Goal: Task Accomplishment & Management: Use online tool/utility

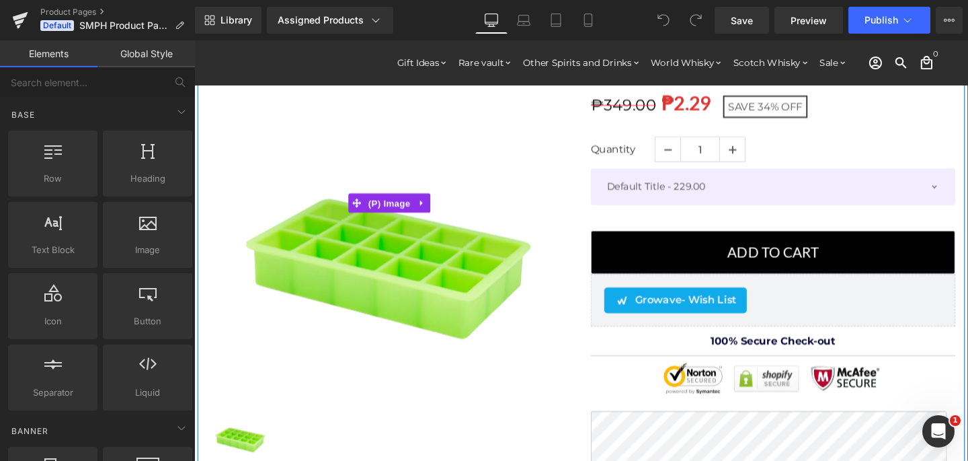
scroll to position [111, 0]
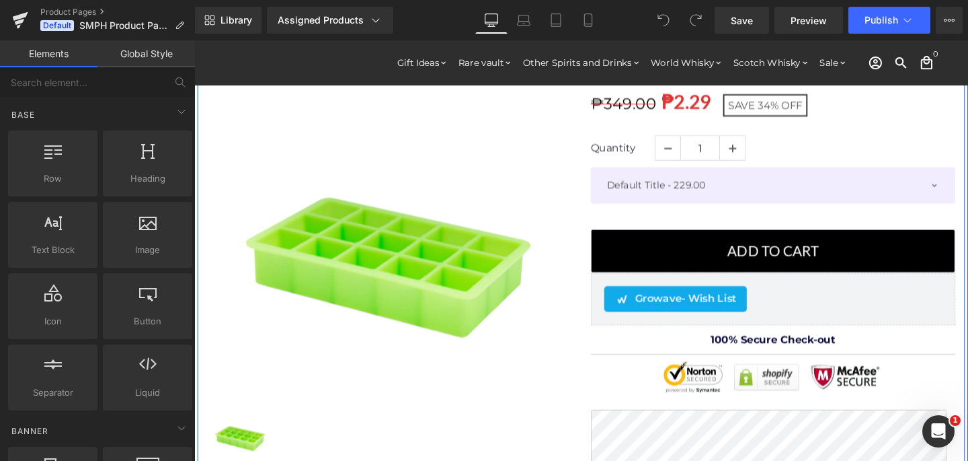
click at [664, 301] on div "Growave - Wish List" at bounding box center [700, 312] width 150 height 27
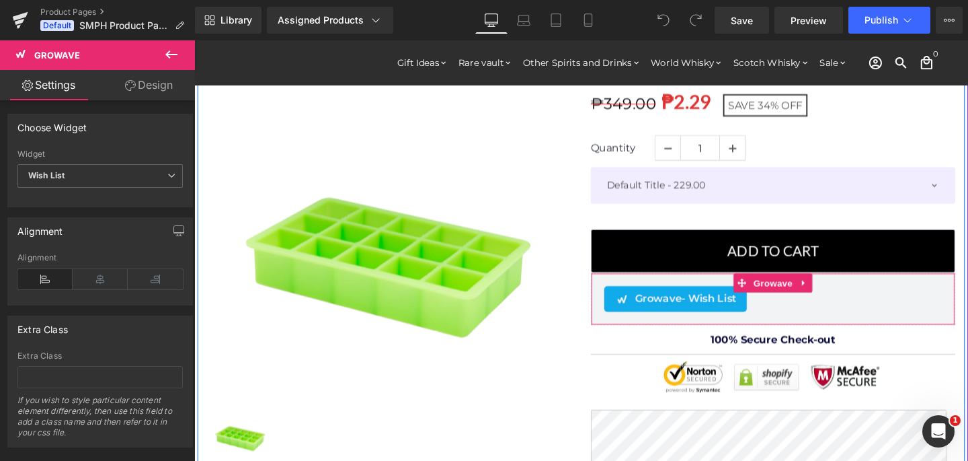
click at [672, 314] on span "Growave - Wish List" at bounding box center [711, 312] width 107 height 16
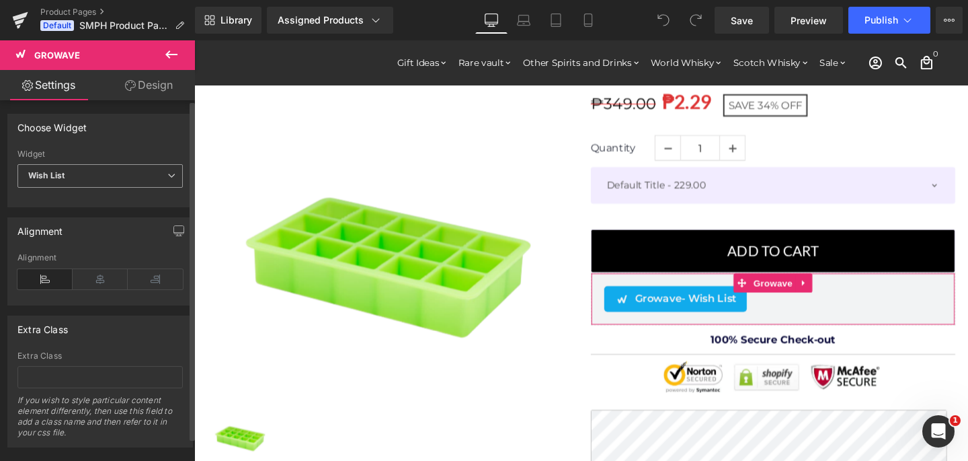
click at [93, 182] on span "Wish List" at bounding box center [99, 176] width 165 height 24
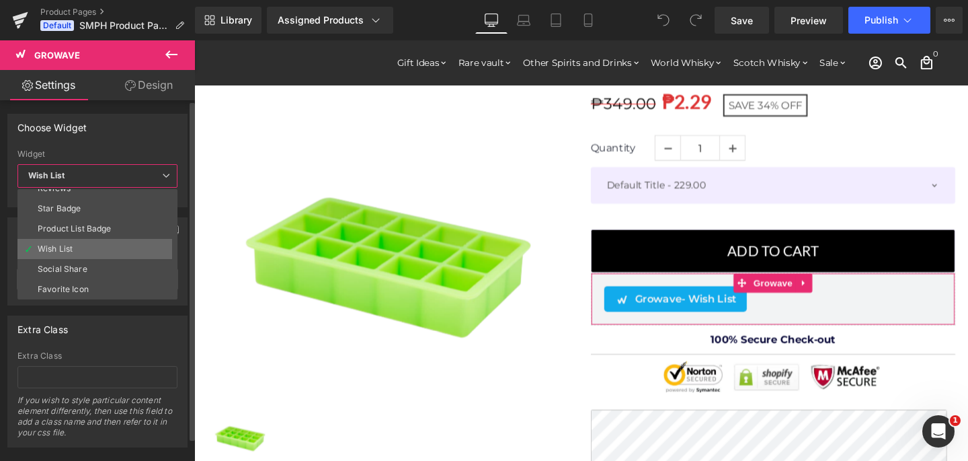
scroll to position [0, 0]
click at [111, 256] on li "Wish List" at bounding box center [100, 260] width 166 height 20
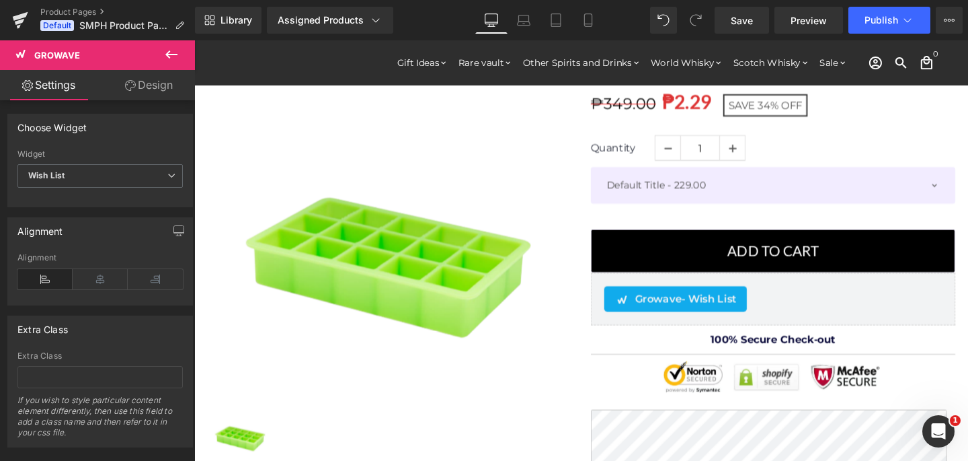
click at [137, 84] on link "Design" at bounding box center [149, 85] width 98 height 30
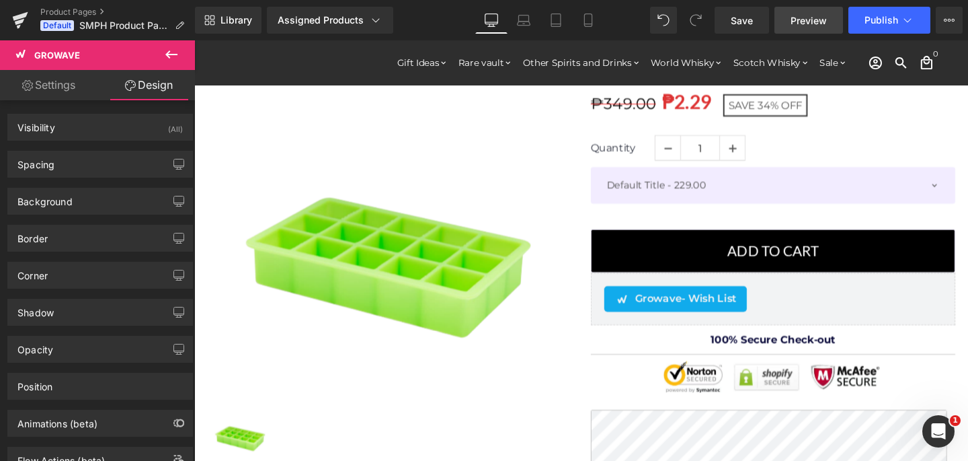
click at [806, 22] on span "Preview" at bounding box center [809, 20] width 36 height 14
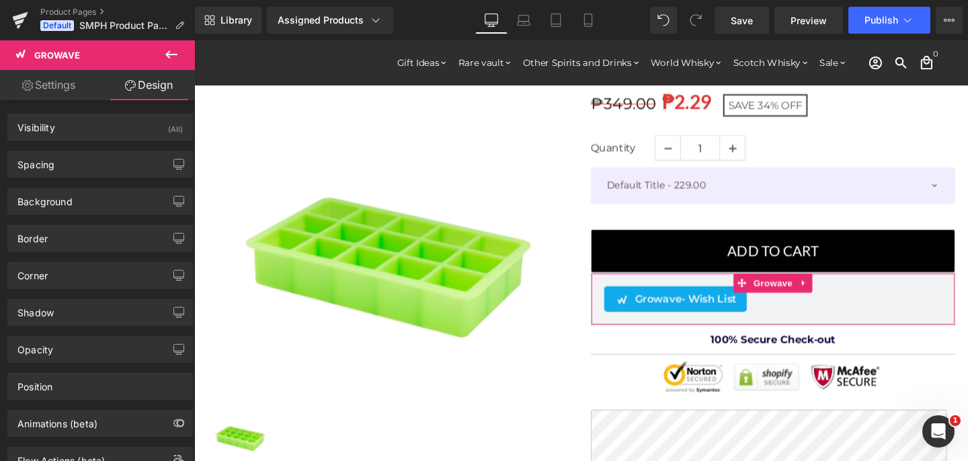
click at [51, 96] on link "Settings" at bounding box center [49, 85] width 98 height 30
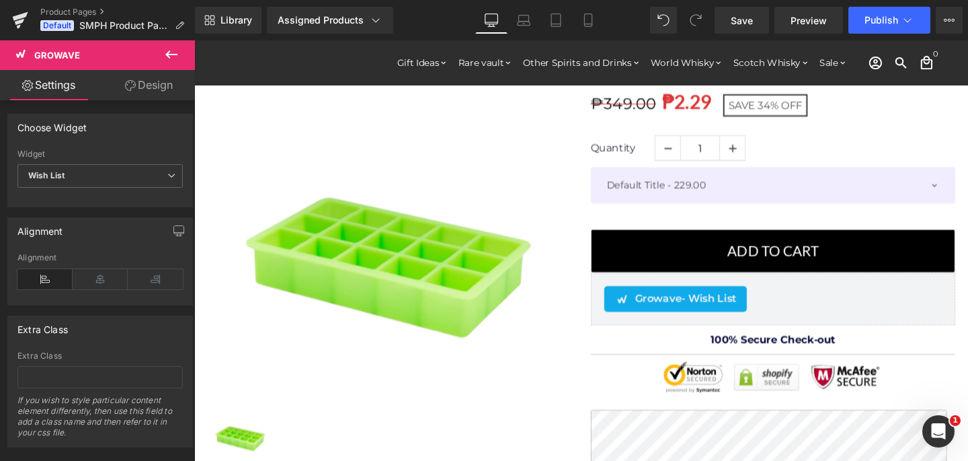
click at [168, 44] on button at bounding box center [171, 55] width 47 height 30
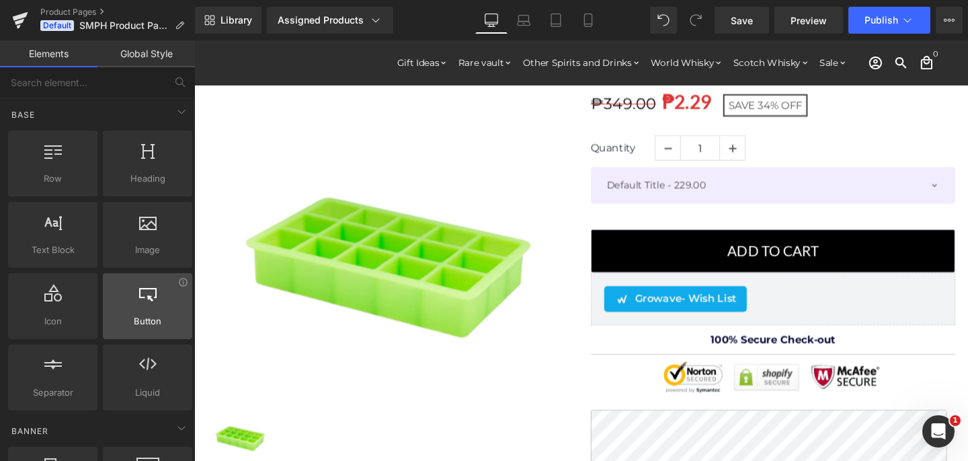
click at [144, 282] on div "Button button, call to action, cta" at bounding box center [147, 306] width 89 height 66
click at [145, 306] on div at bounding box center [147, 299] width 81 height 30
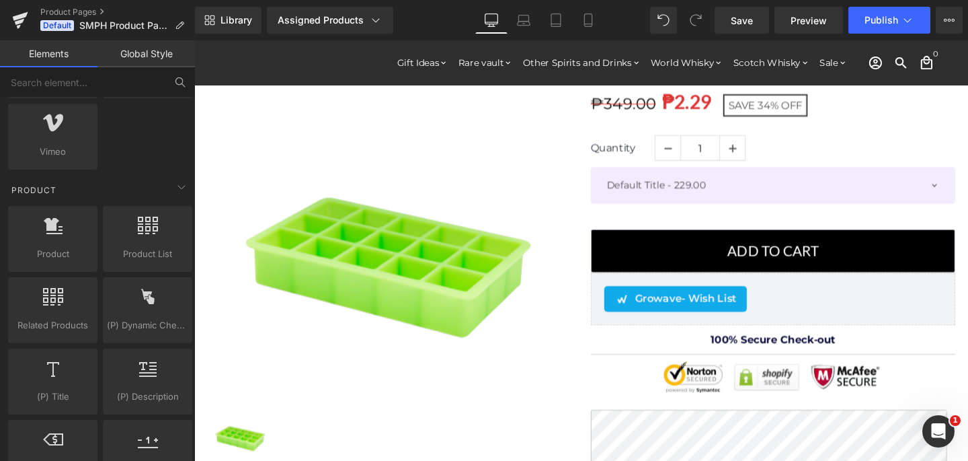
scroll to position [1086, 0]
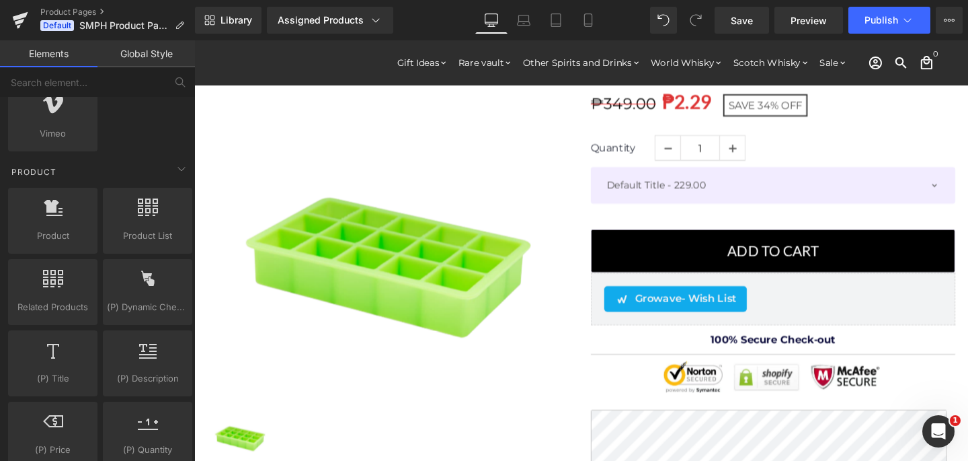
click at [139, 61] on link "Global Style" at bounding box center [147, 53] width 98 height 27
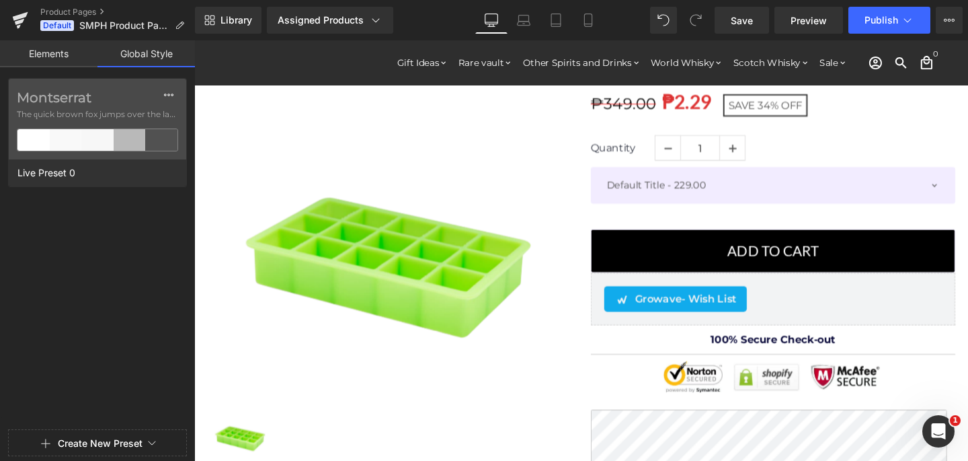
click at [34, 46] on link "Elements" at bounding box center [49, 53] width 98 height 27
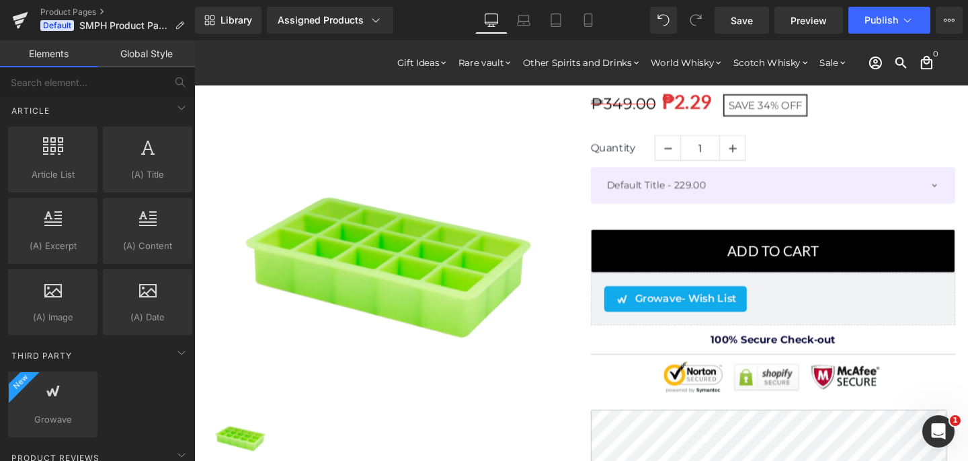
scroll to position [2603, 0]
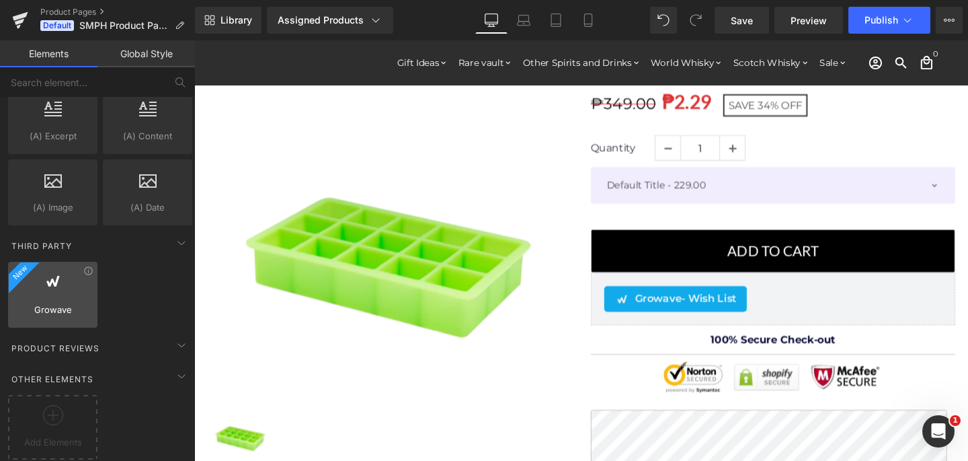
click at [71, 274] on div at bounding box center [52, 287] width 81 height 30
click at [52, 277] on icon at bounding box center [53, 280] width 16 height 17
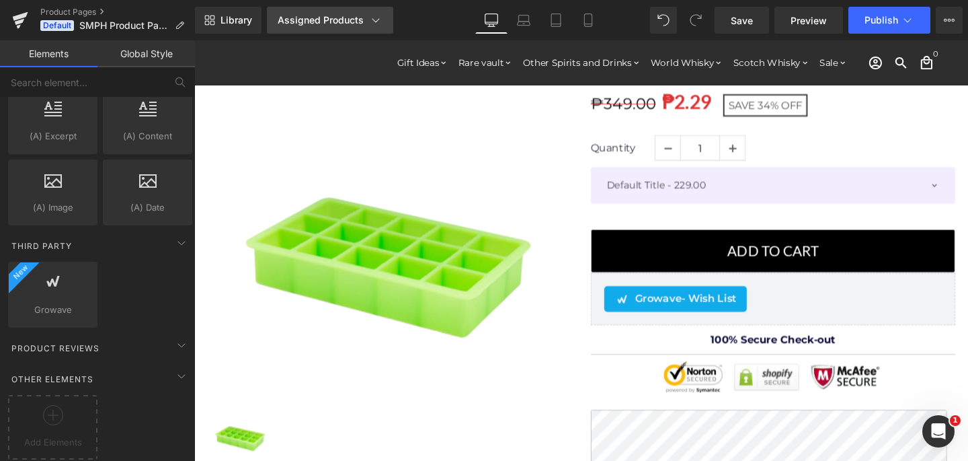
click at [365, 19] on div "Assigned Products" at bounding box center [330, 19] width 105 height 13
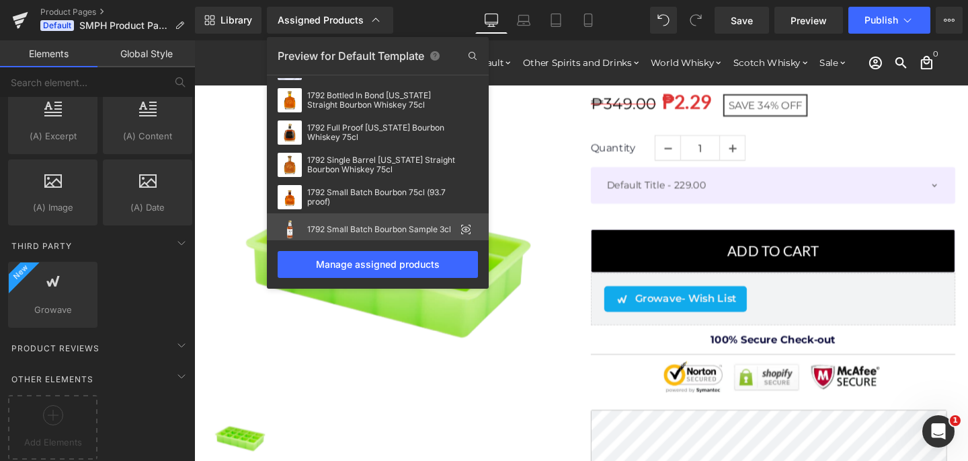
scroll to position [213, 0]
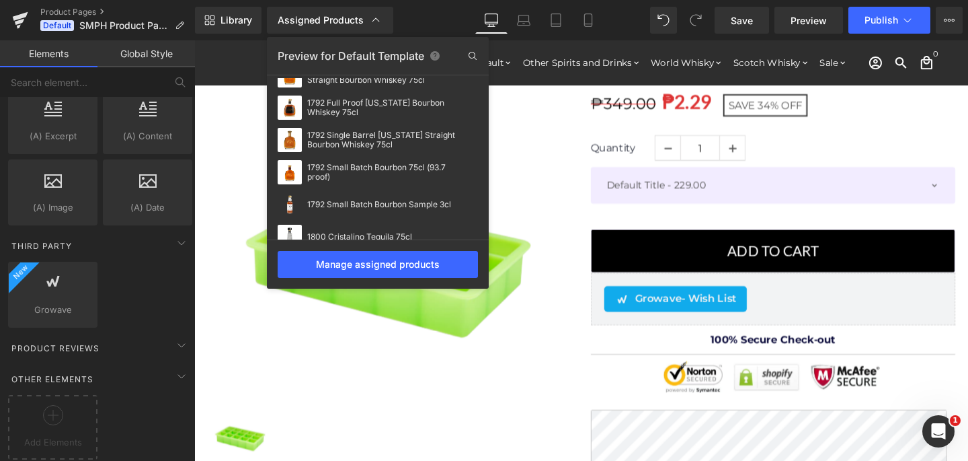
click at [565, 134] on div at bounding box center [581, 250] width 774 height 420
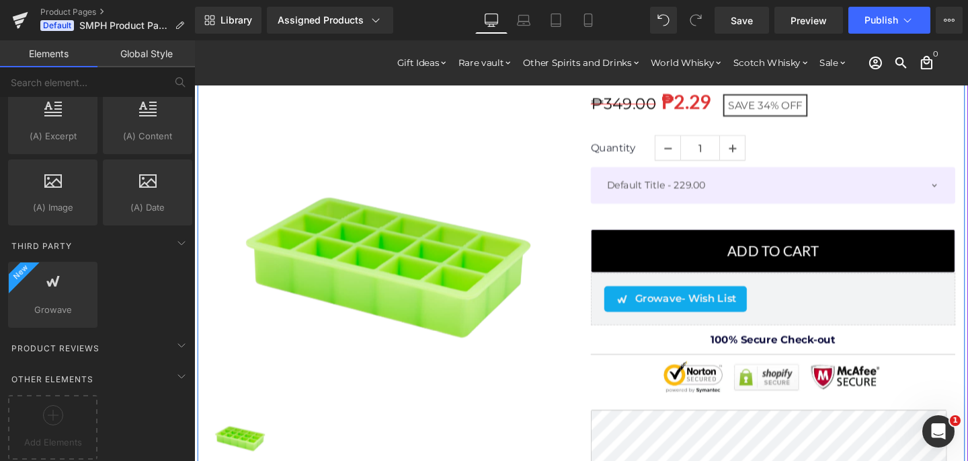
scroll to position [0, 0]
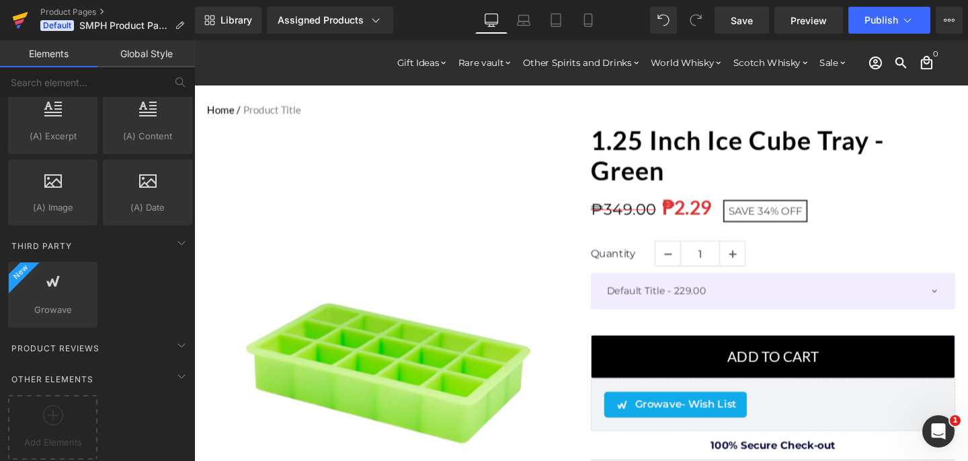
click at [15, 15] on icon at bounding box center [20, 20] width 16 height 34
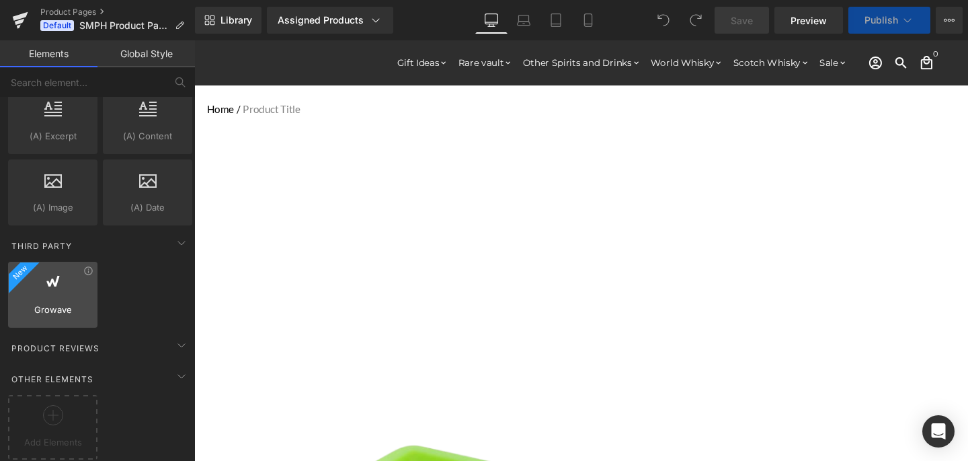
click at [52, 303] on span "Growave" at bounding box center [52, 310] width 81 height 14
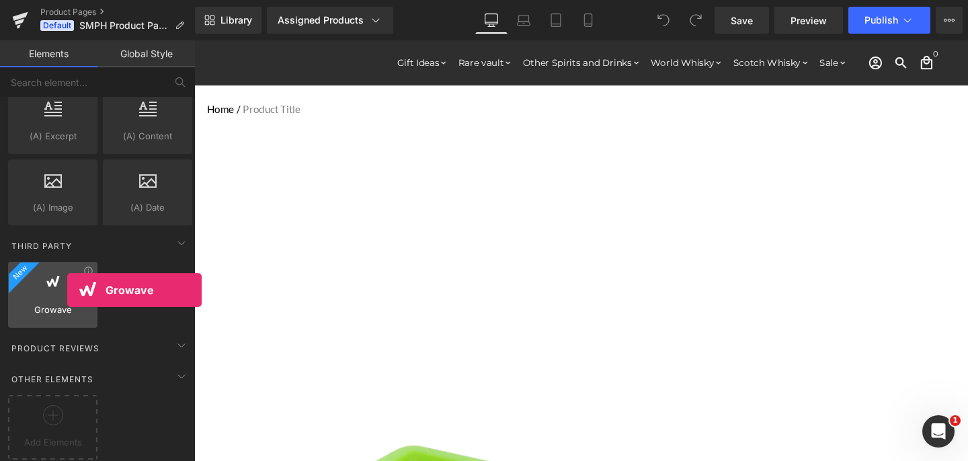
click at [48, 303] on span "Growave" at bounding box center [52, 310] width 81 height 14
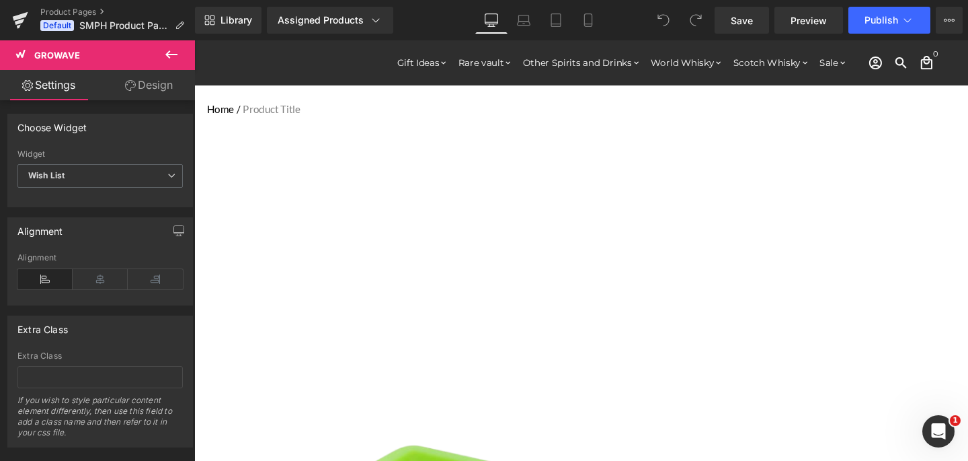
click at [130, 77] on link "Design" at bounding box center [149, 85] width 98 height 30
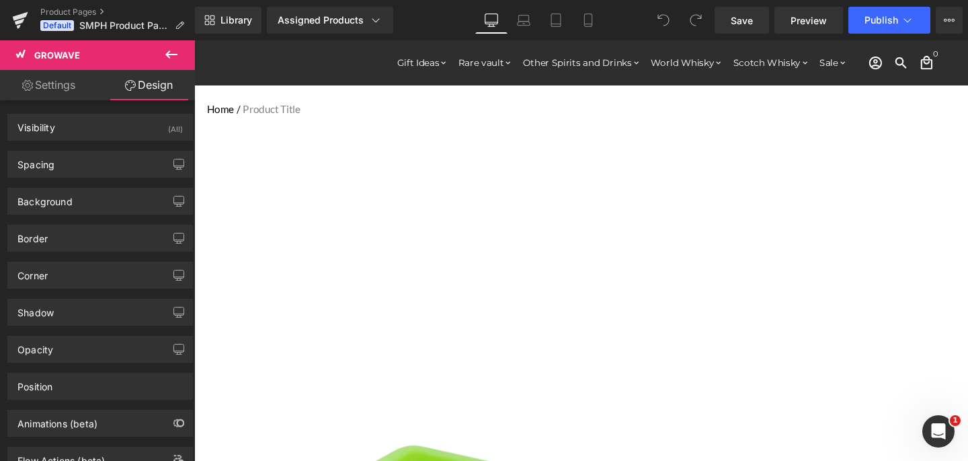
click at [36, 83] on link "Settings" at bounding box center [49, 85] width 98 height 30
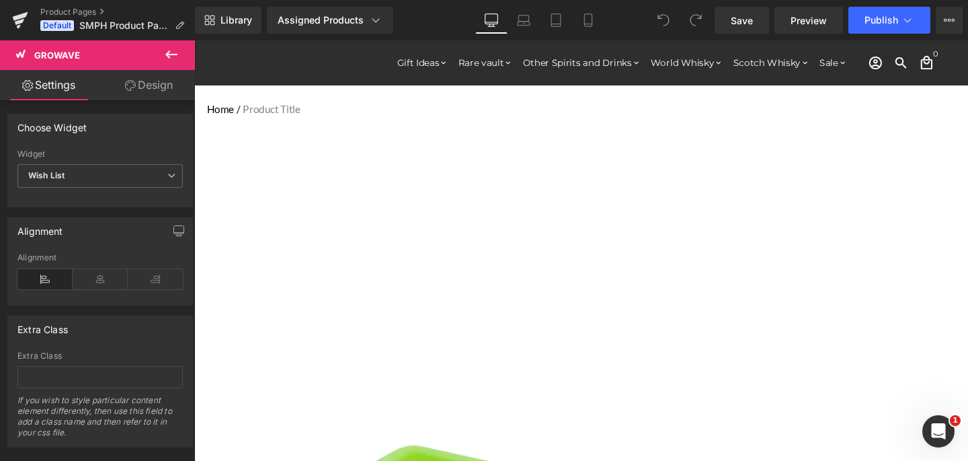
click at [170, 55] on icon at bounding box center [171, 54] width 16 height 16
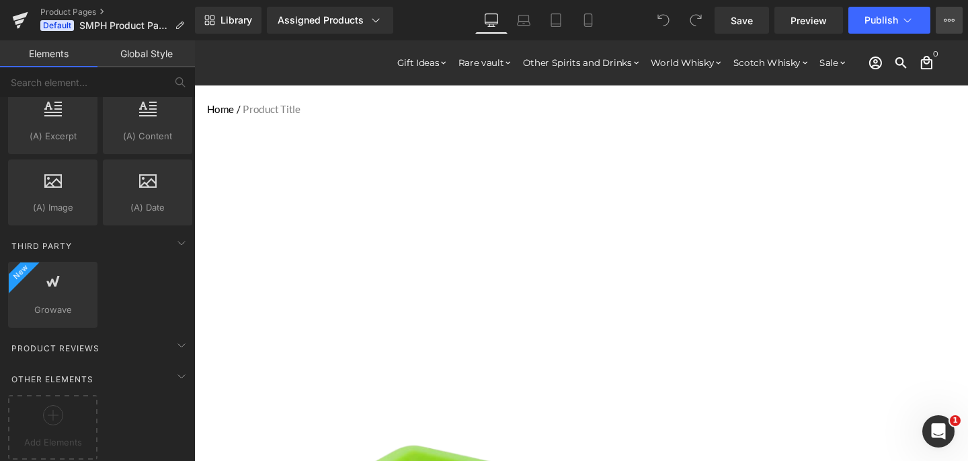
click at [960, 19] on button "View Live Page View with current Template Save Template to Library Schedule Pub…" at bounding box center [949, 20] width 27 height 27
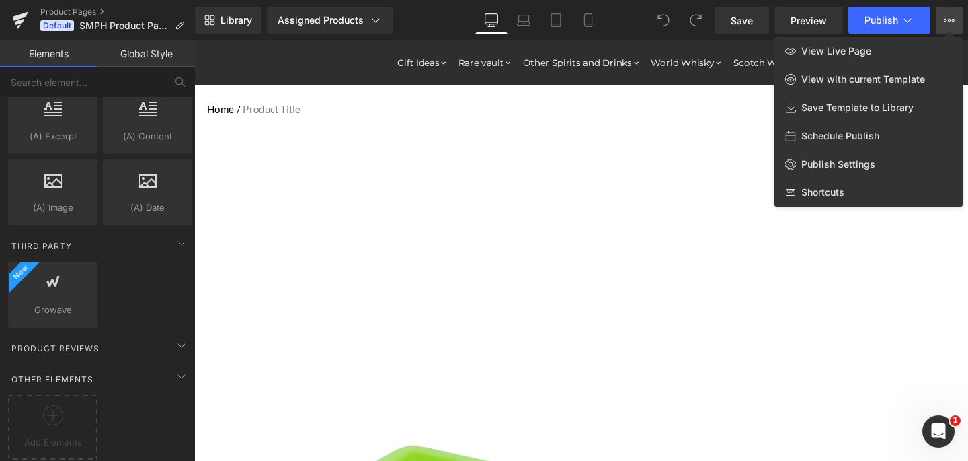
click at [852, 272] on div at bounding box center [581, 250] width 774 height 420
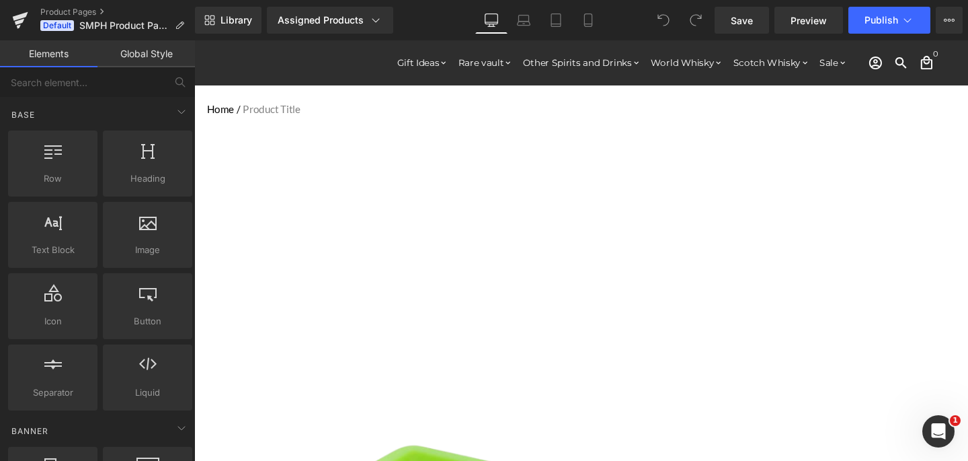
click at [133, 55] on link "Global Style" at bounding box center [147, 53] width 98 height 27
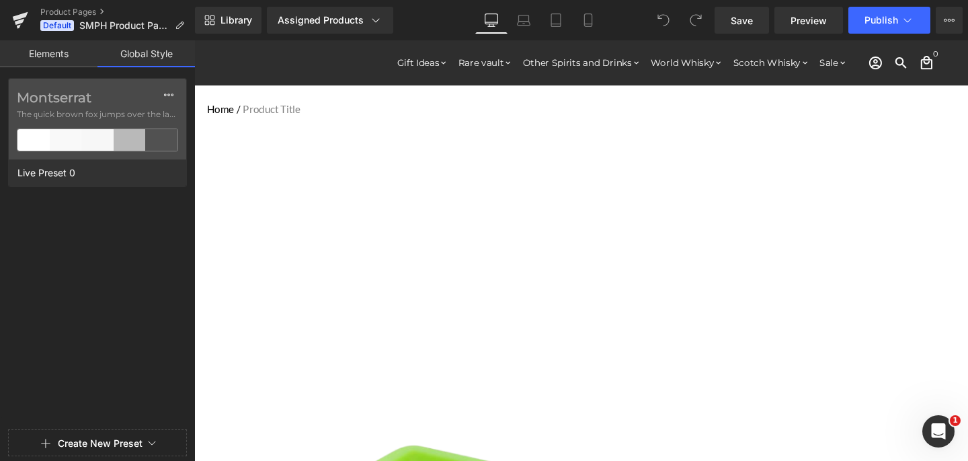
click at [69, 57] on link "Elements" at bounding box center [49, 53] width 98 height 27
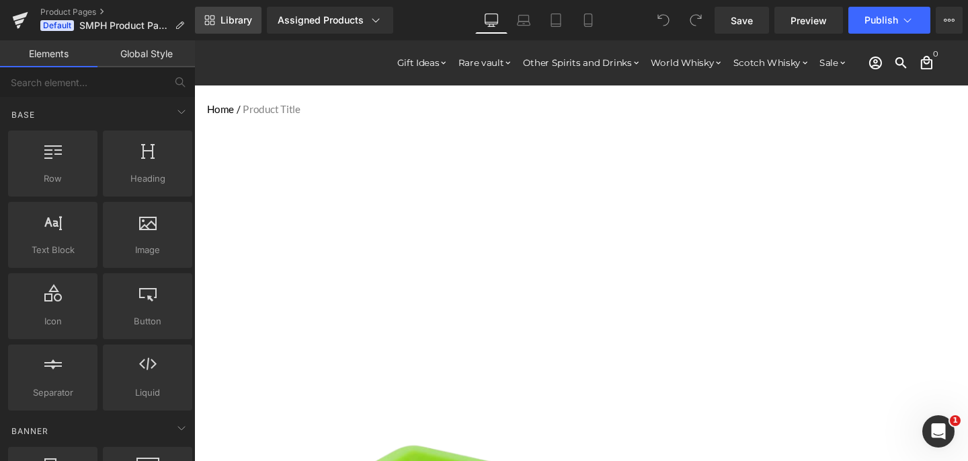
click at [215, 22] on icon at bounding box center [209, 20] width 11 height 11
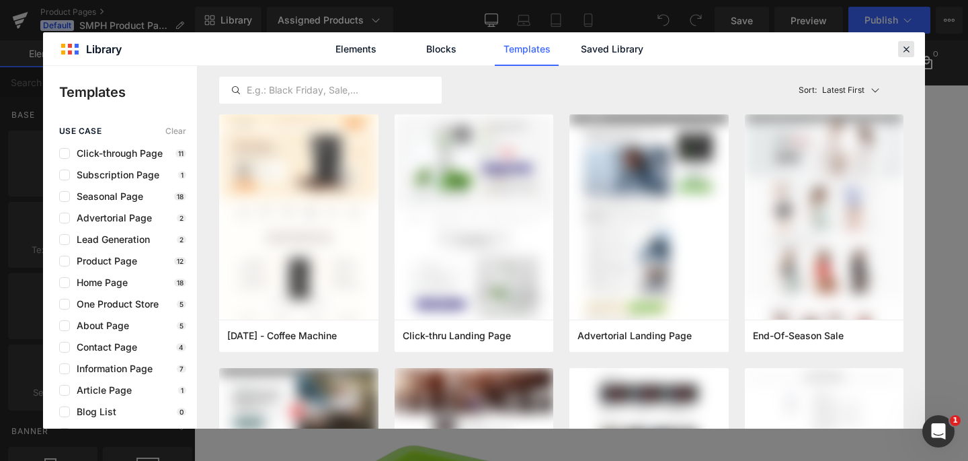
click at [907, 44] on icon at bounding box center [907, 49] width 12 height 12
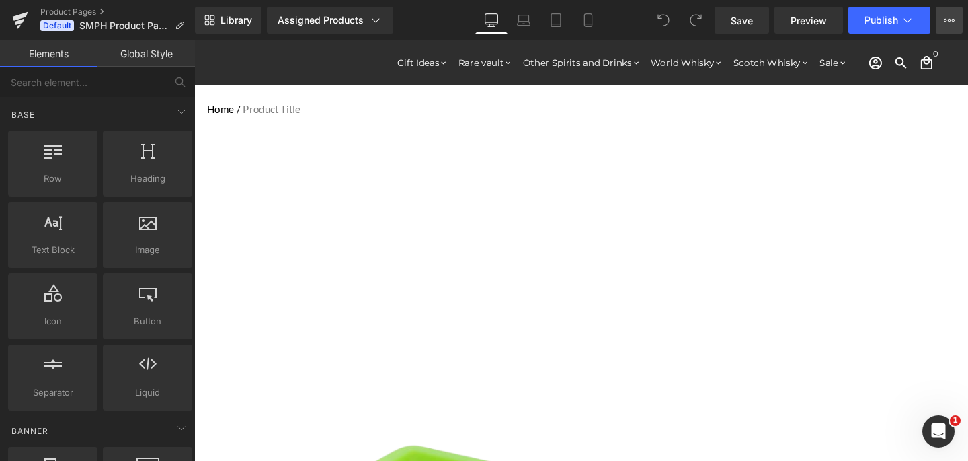
click at [944, 17] on icon at bounding box center [949, 20] width 11 height 11
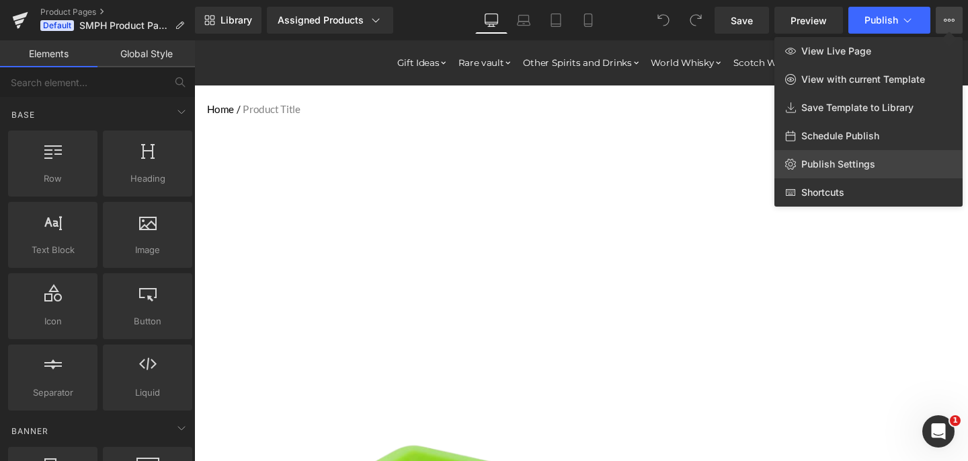
click at [851, 167] on span "Publish Settings" at bounding box center [839, 164] width 74 height 12
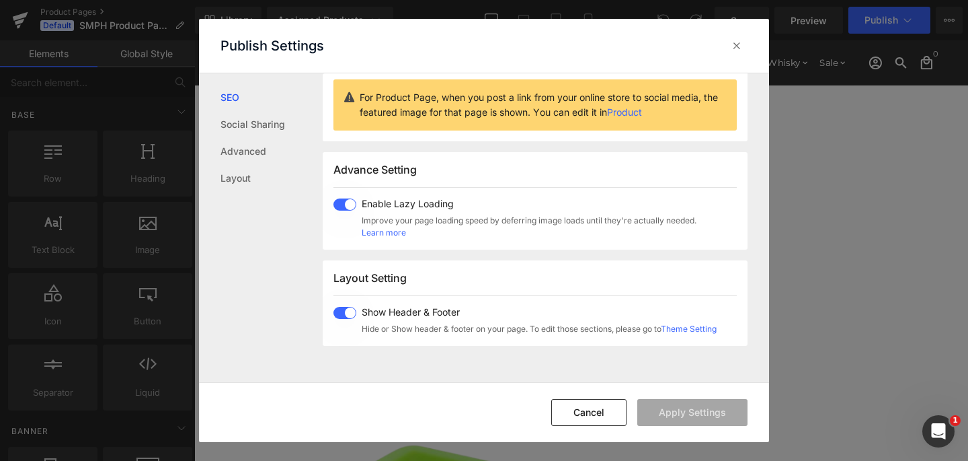
scroll to position [333, 0]
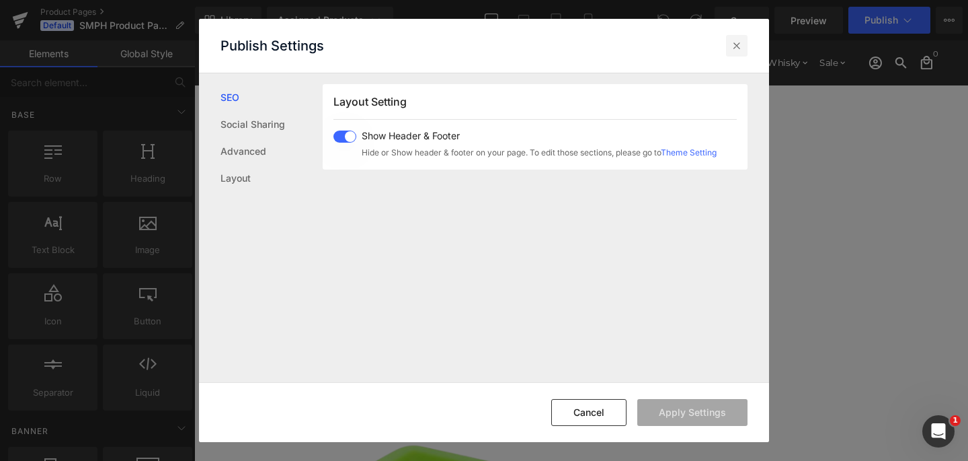
click at [747, 47] on div at bounding box center [737, 46] width 22 height 22
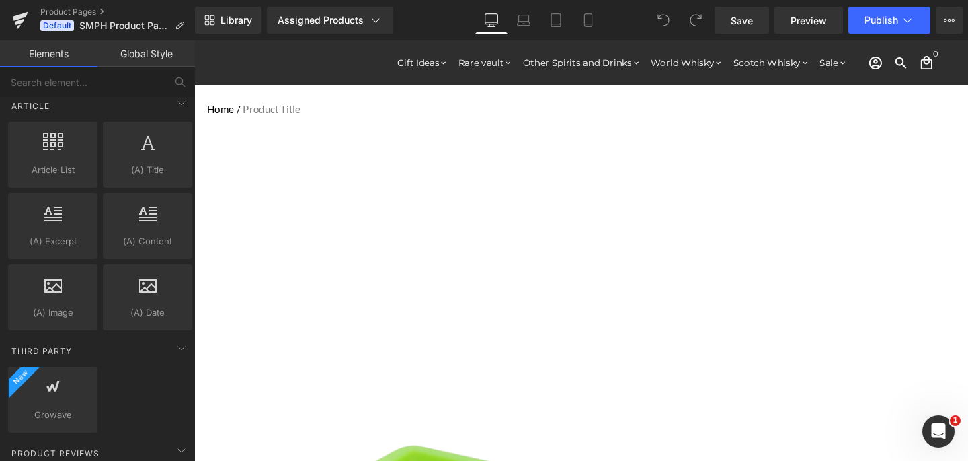
scroll to position [2603, 0]
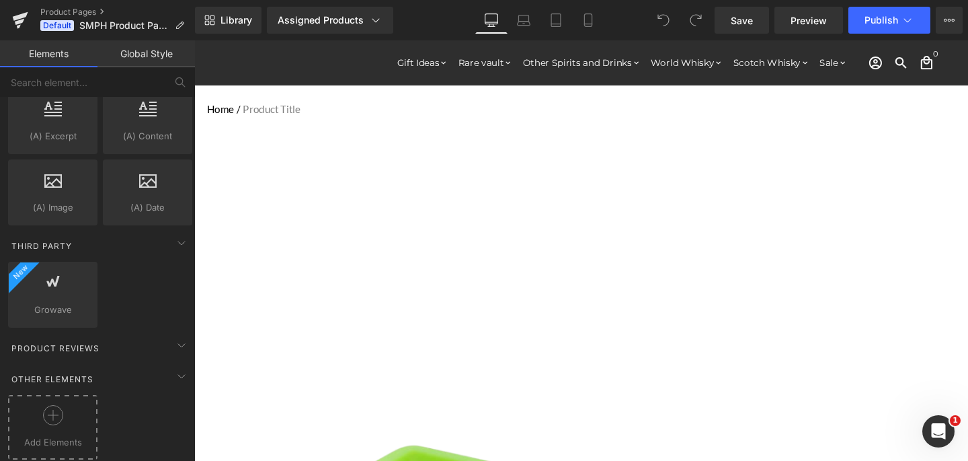
click at [54, 405] on icon at bounding box center [53, 415] width 20 height 20
click at [51, 342] on span "Product Reviews" at bounding box center [55, 348] width 91 height 13
click at [54, 303] on span "Growave" at bounding box center [52, 310] width 81 height 14
click at [87, 266] on icon at bounding box center [88, 271] width 10 height 10
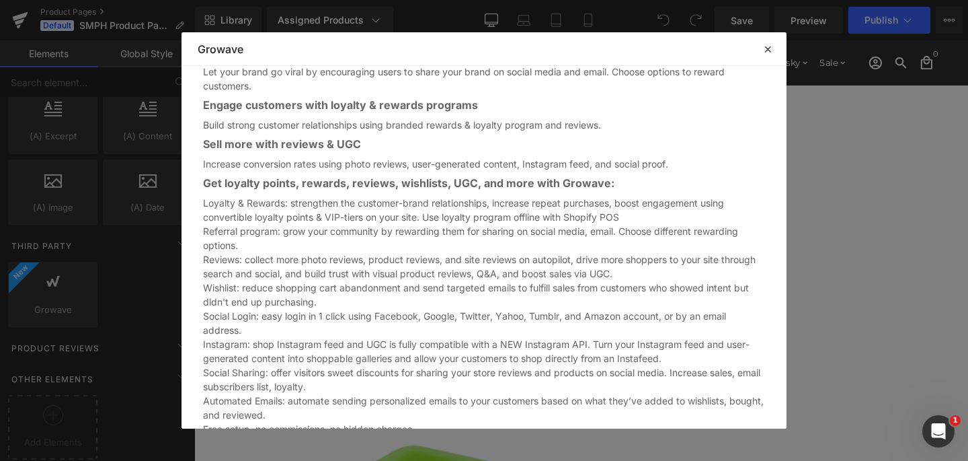
scroll to position [839, 0]
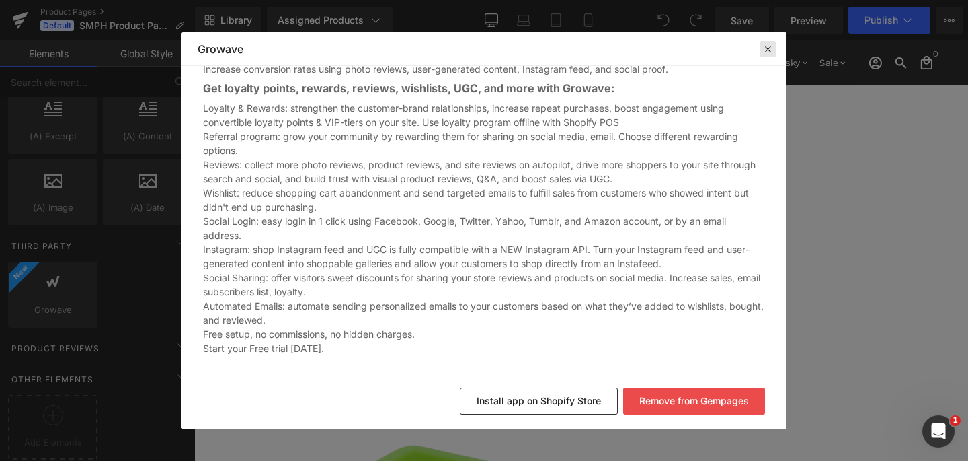
click at [771, 48] on icon at bounding box center [768, 49] width 12 height 12
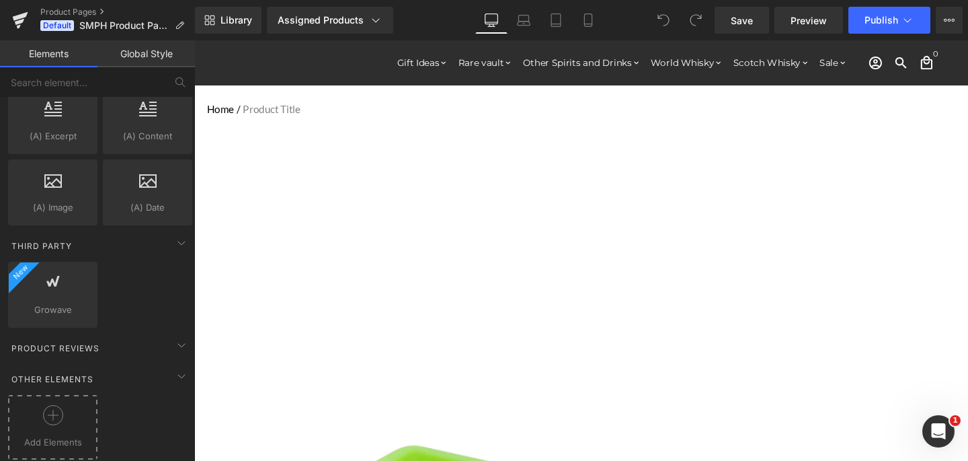
click at [59, 405] on icon at bounding box center [53, 415] width 20 height 20
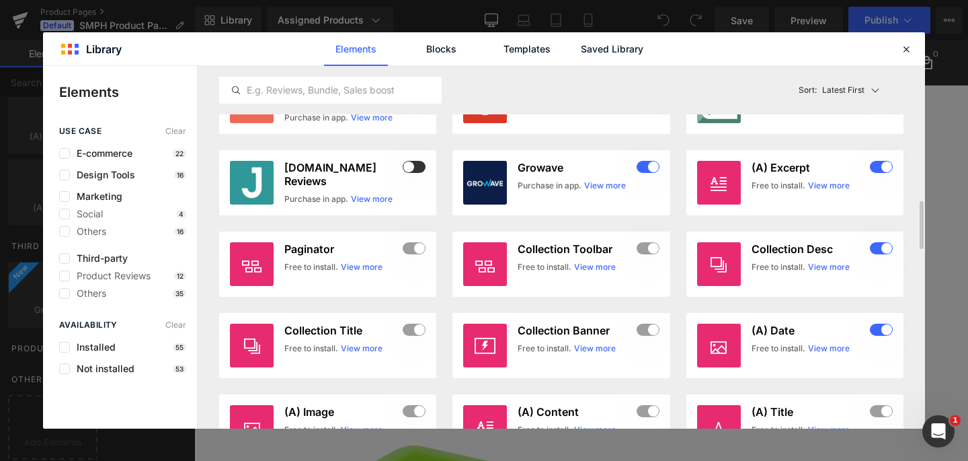
scroll to position [964, 0]
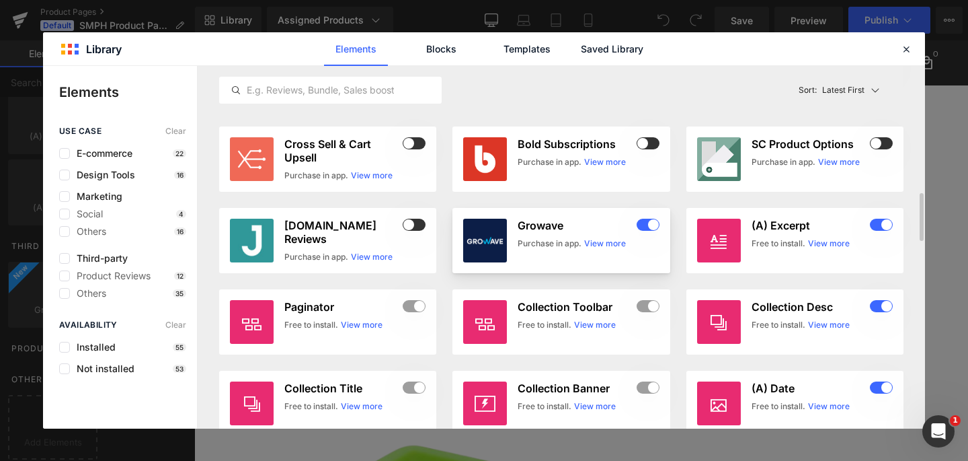
click at [547, 244] on div "Purchase in app." at bounding box center [550, 243] width 64 height 12
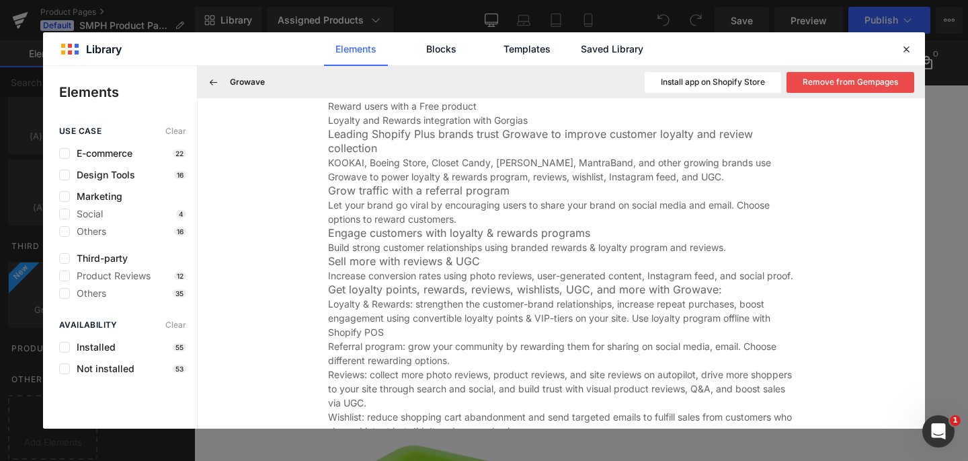
scroll to position [773, 0]
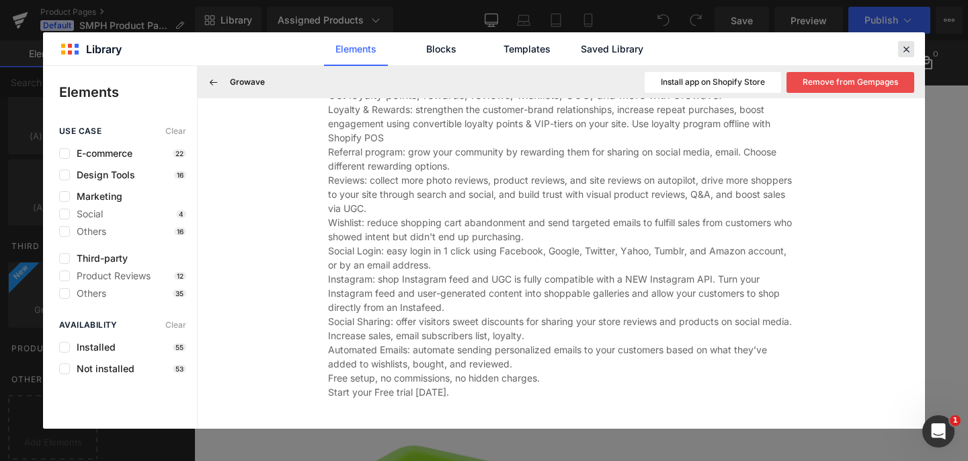
click at [901, 54] on icon at bounding box center [907, 49] width 12 height 12
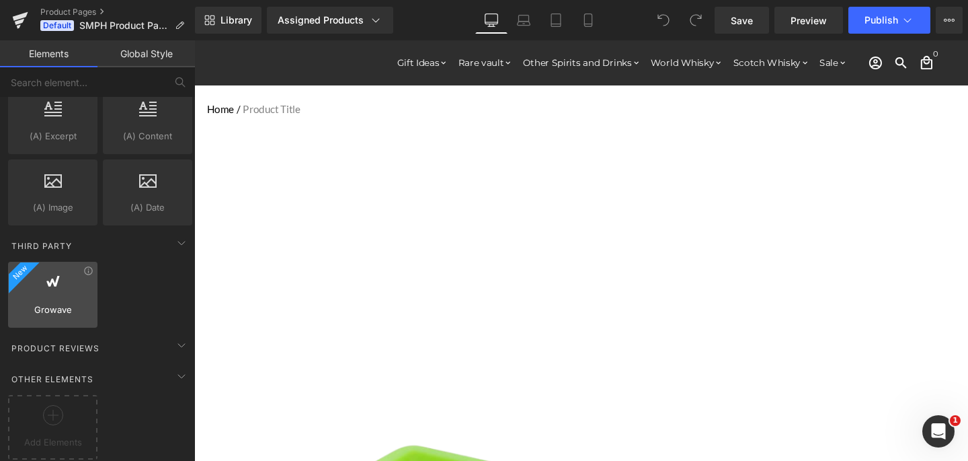
click at [67, 303] on span "Growave" at bounding box center [52, 310] width 81 height 14
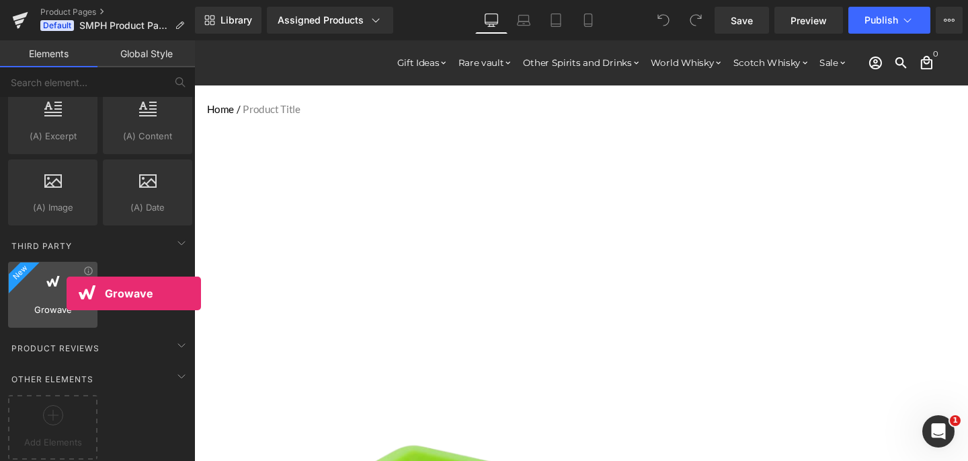
click at [67, 303] on span "Growave" at bounding box center [52, 310] width 81 height 14
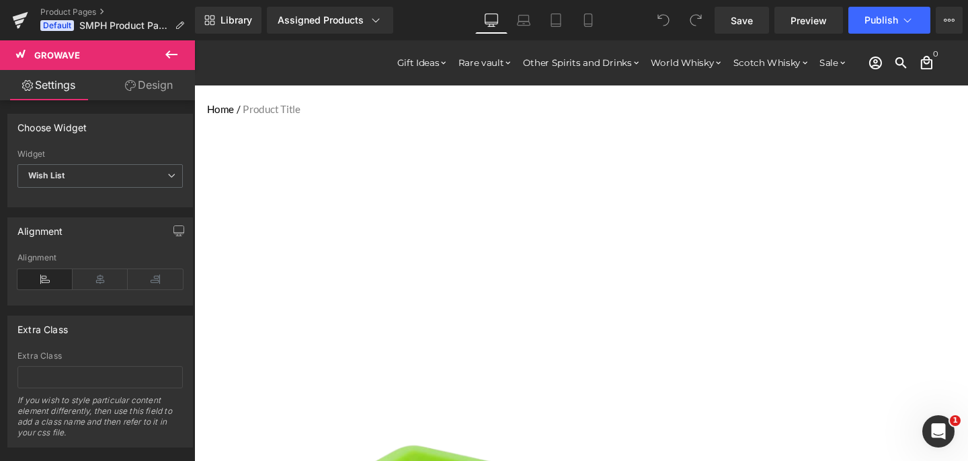
click at [102, 178] on span "Wish List" at bounding box center [99, 176] width 165 height 24
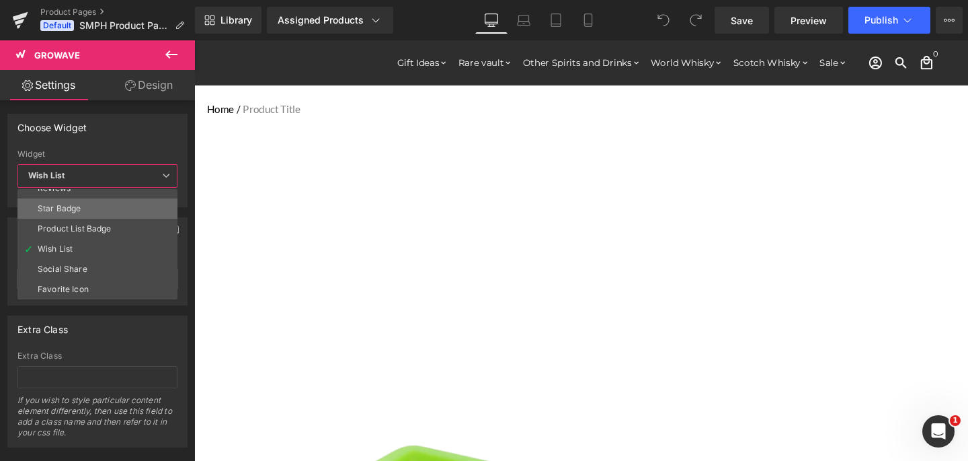
scroll to position [0, 0]
click at [120, 389] on div "Extra Class If you wish to style particular content element differently, then u…" at bounding box center [97, 399] width 160 height 96
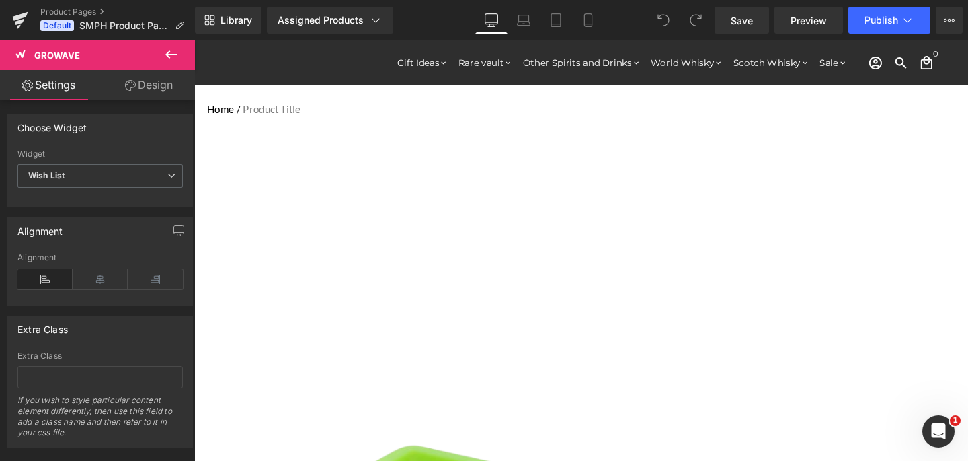
click at [137, 93] on link "Design" at bounding box center [149, 85] width 98 height 30
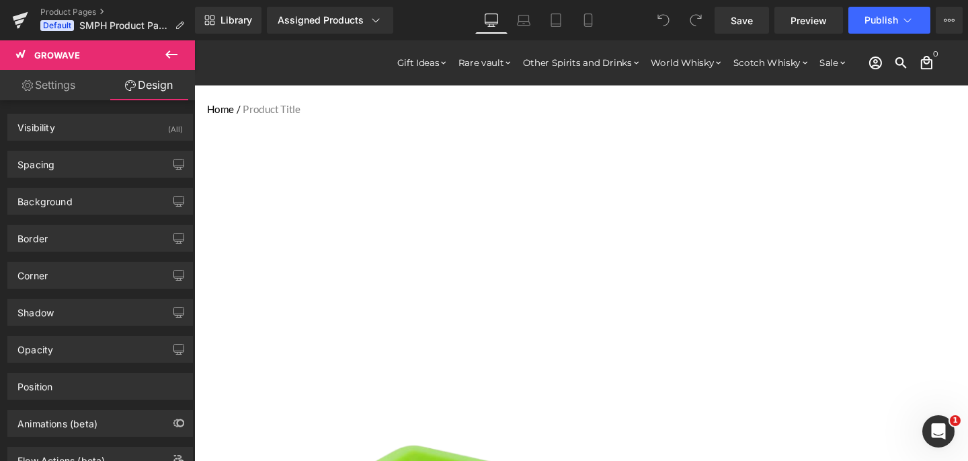
click at [181, 57] on button at bounding box center [171, 55] width 47 height 30
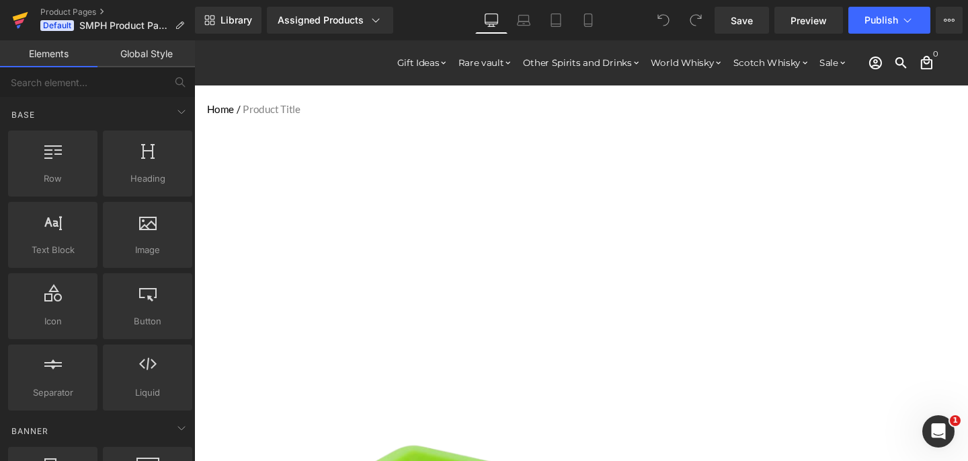
click at [26, 15] on icon at bounding box center [20, 20] width 16 height 34
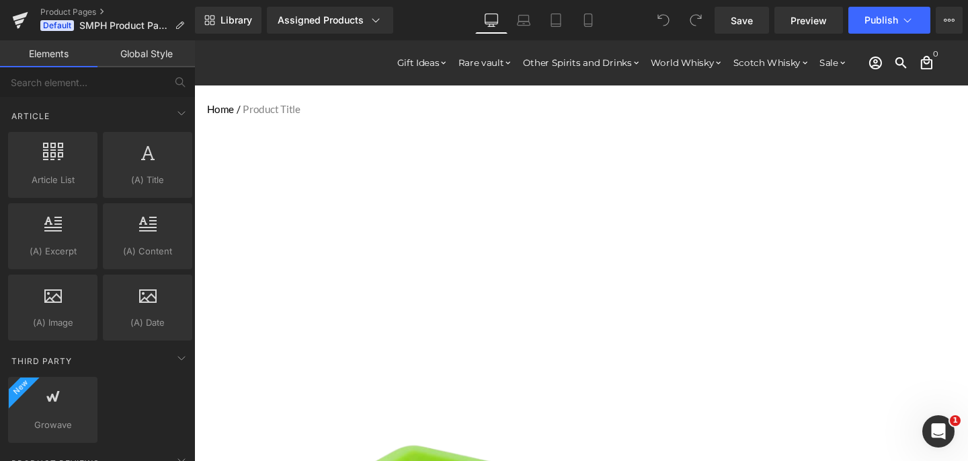
scroll to position [2603, 0]
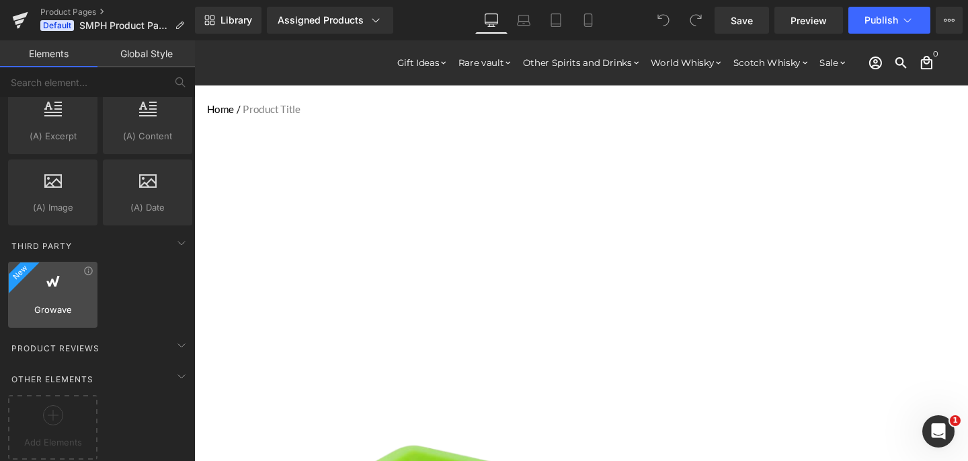
click at [64, 282] on div at bounding box center [52, 287] width 81 height 30
click at [170, 242] on div "Third Party" at bounding box center [100, 245] width 190 height 27
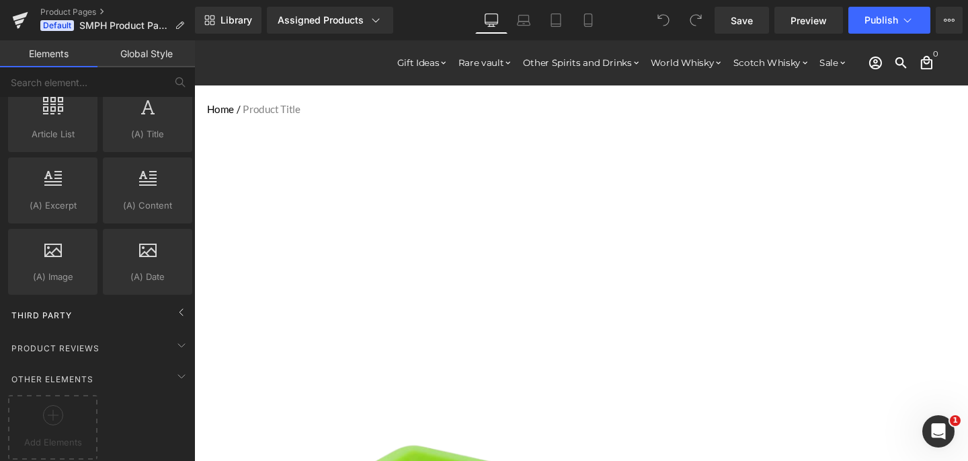
scroll to position [2532, 0]
click at [164, 313] on div "Third Party" at bounding box center [100, 316] width 190 height 27
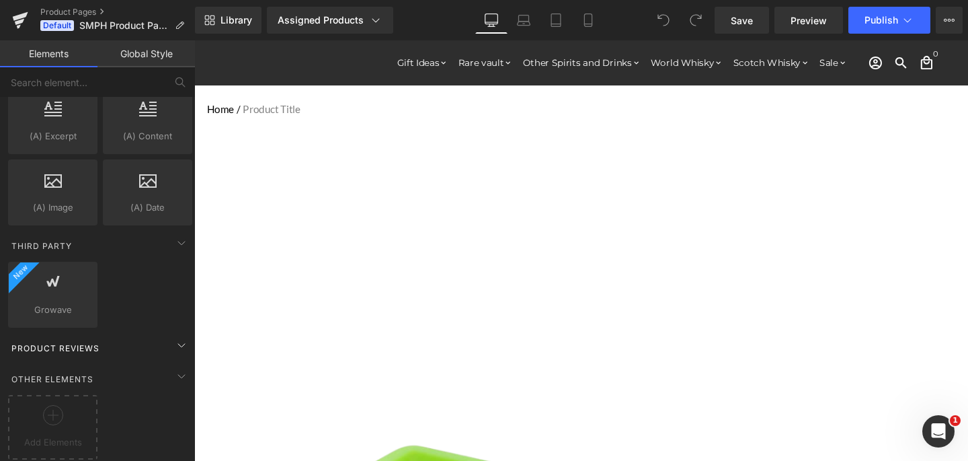
click at [130, 336] on div "Product Reviews" at bounding box center [100, 347] width 190 height 27
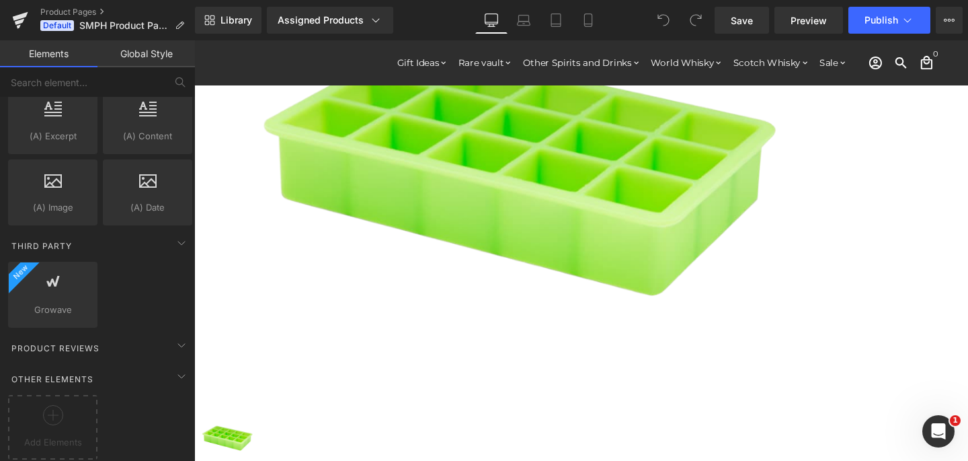
scroll to position [0, 0]
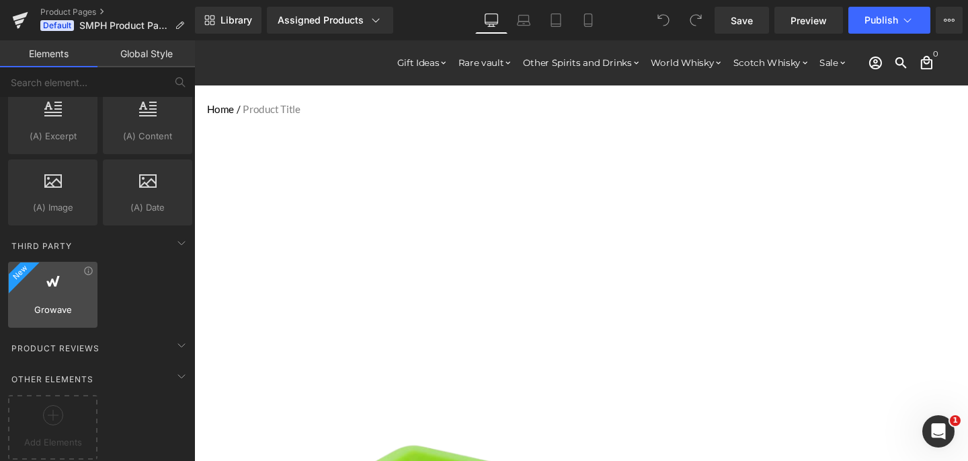
click at [56, 307] on div "Growave reviews,growave,app,wish list,social share,favorite icon,star,badge" at bounding box center [52, 295] width 89 height 66
click at [83, 266] on icon at bounding box center [88, 271] width 10 height 10
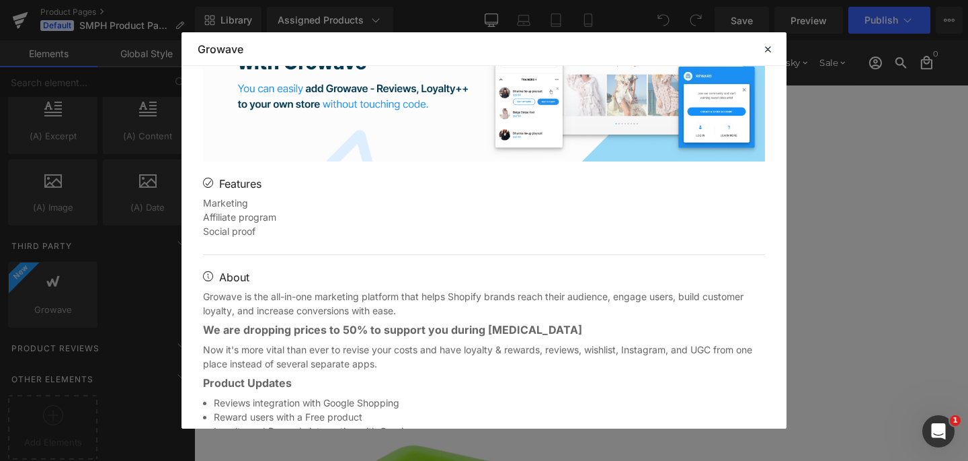
scroll to position [839, 0]
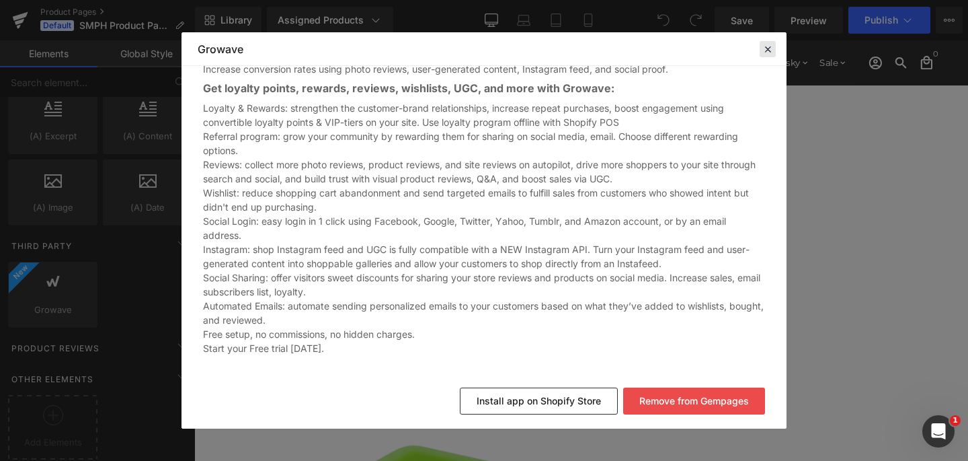
click at [771, 50] on icon at bounding box center [768, 49] width 12 height 12
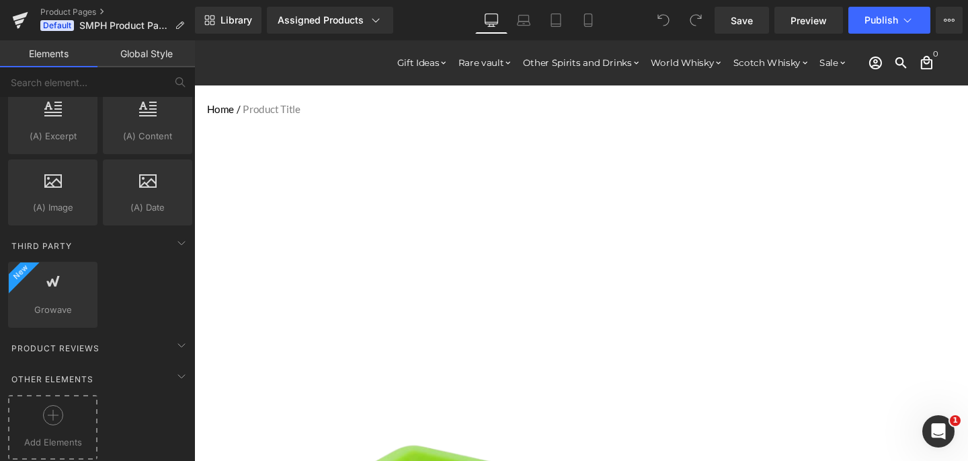
click at [45, 423] on div at bounding box center [52, 420] width 83 height 30
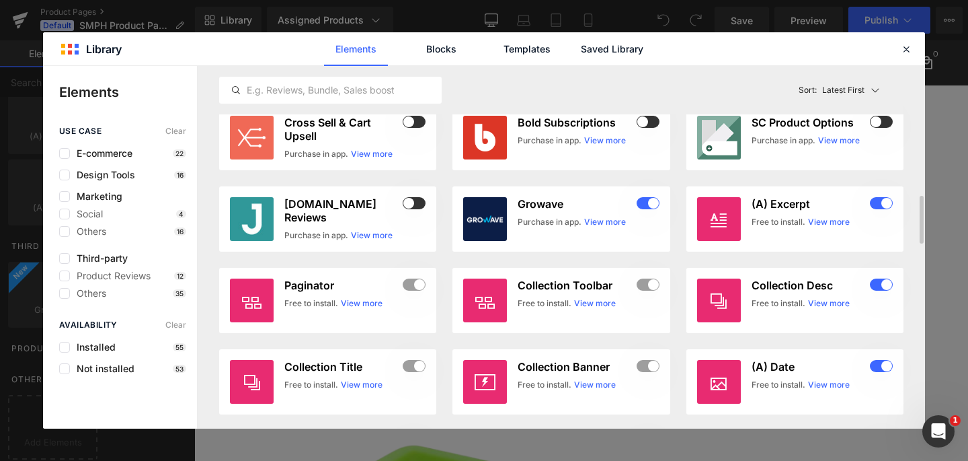
scroll to position [973, 0]
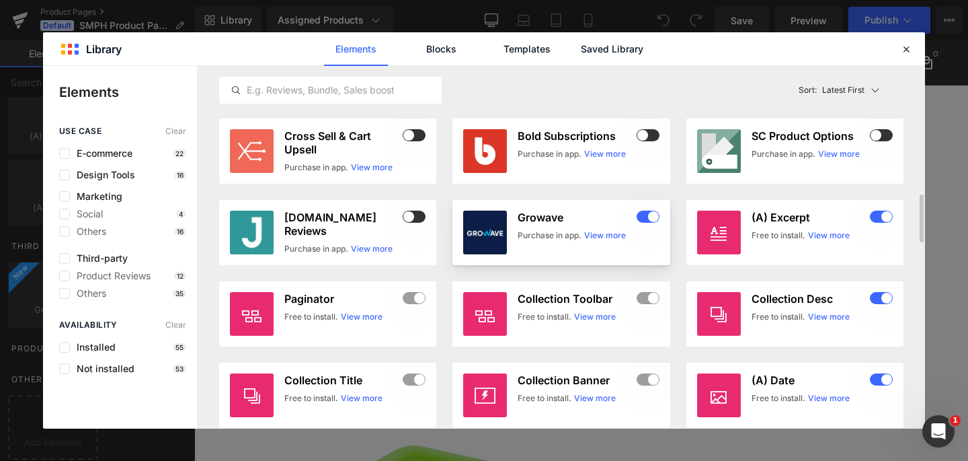
click at [640, 217] on span at bounding box center [648, 217] width 23 height 12
click at [910, 42] on div at bounding box center [907, 49] width 16 height 16
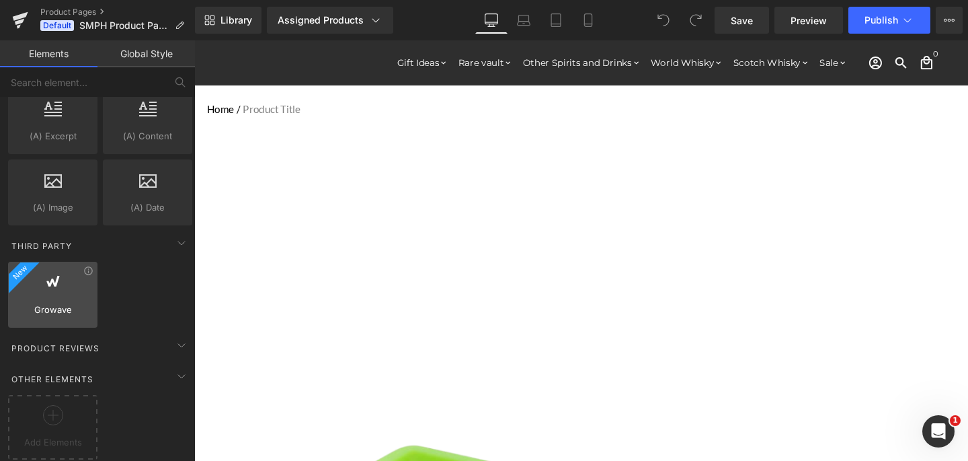
click at [65, 303] on span "Growave" at bounding box center [52, 310] width 81 height 14
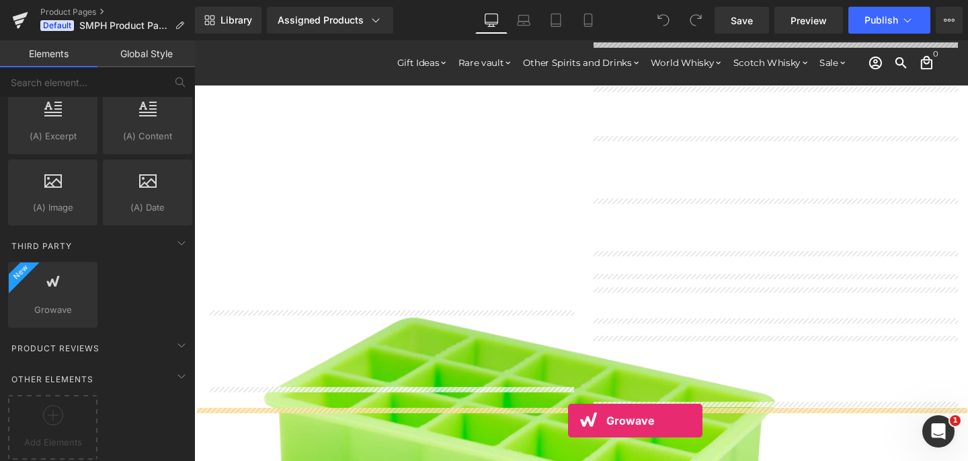
scroll to position [229, 0]
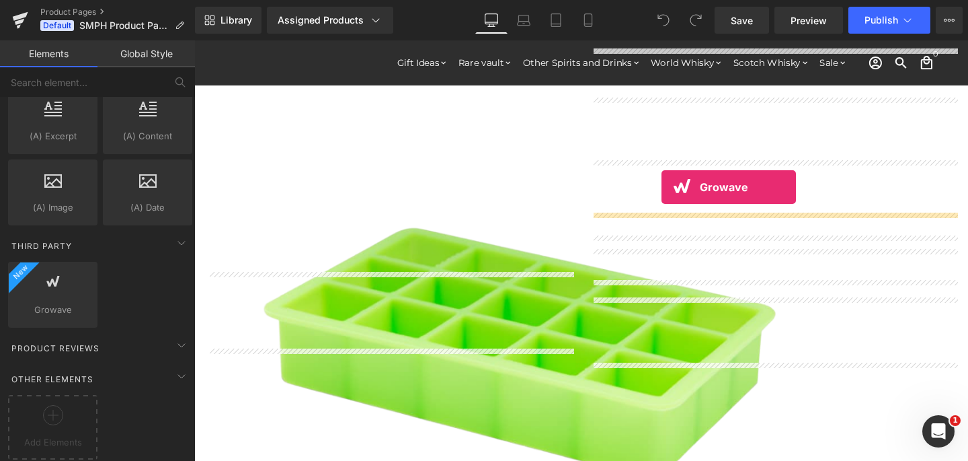
drag, startPoint x: 259, startPoint y: 334, endPoint x: 686, endPoint y: 194, distance: 449.2
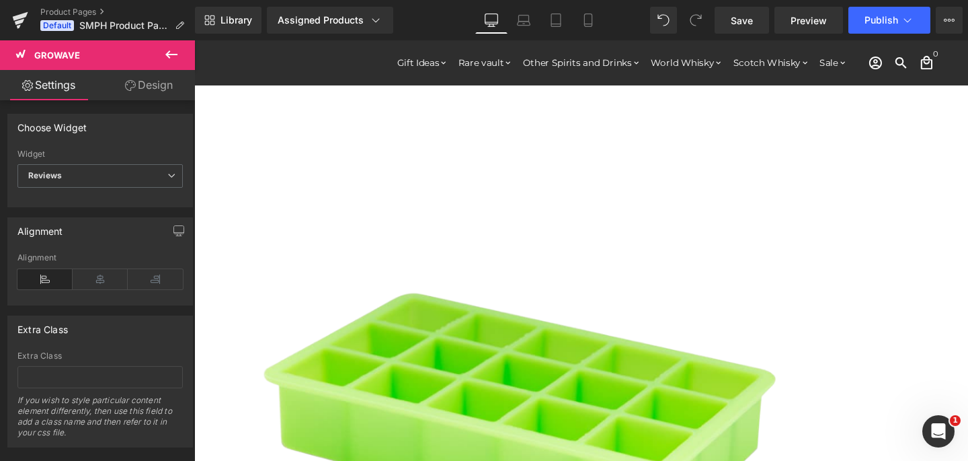
scroll to position [161, 0]
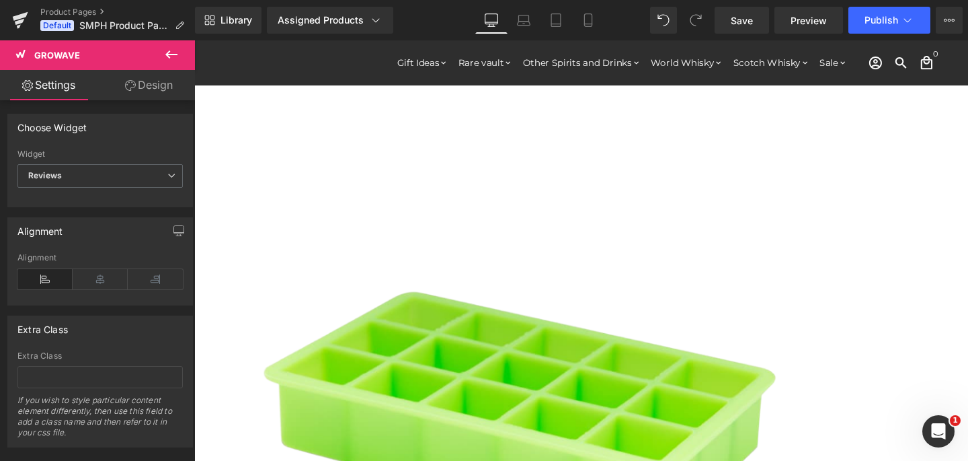
click at [102, 169] on span "Reviews" at bounding box center [99, 176] width 165 height 24
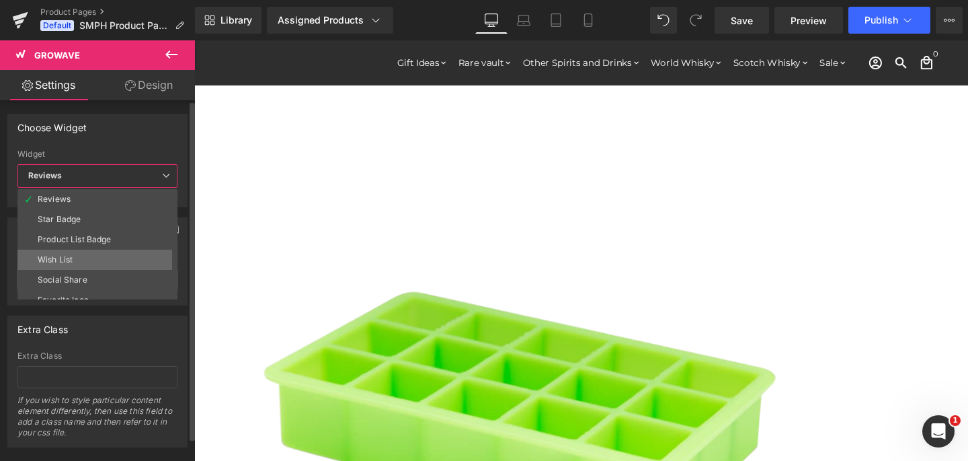
click at [103, 256] on li "Wish List" at bounding box center [100, 260] width 166 height 20
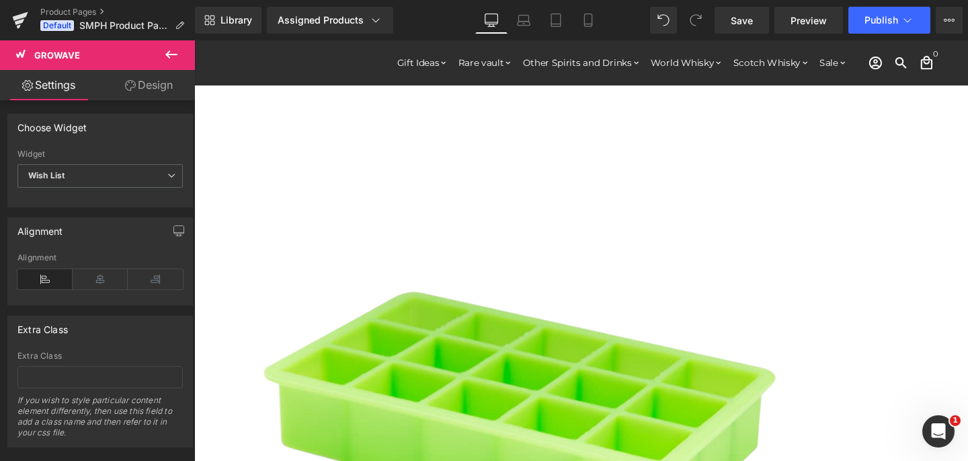
click at [194, 40] on span "Growave" at bounding box center [194, 40] width 0 height 0
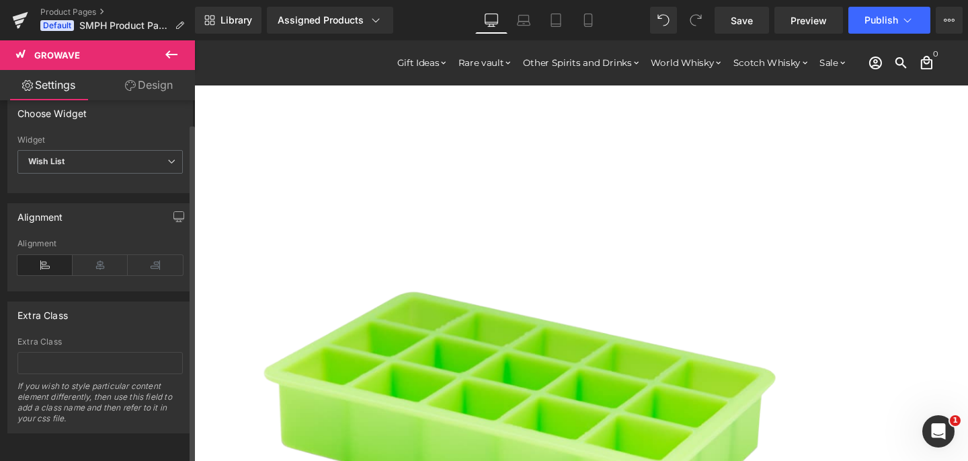
scroll to position [0, 0]
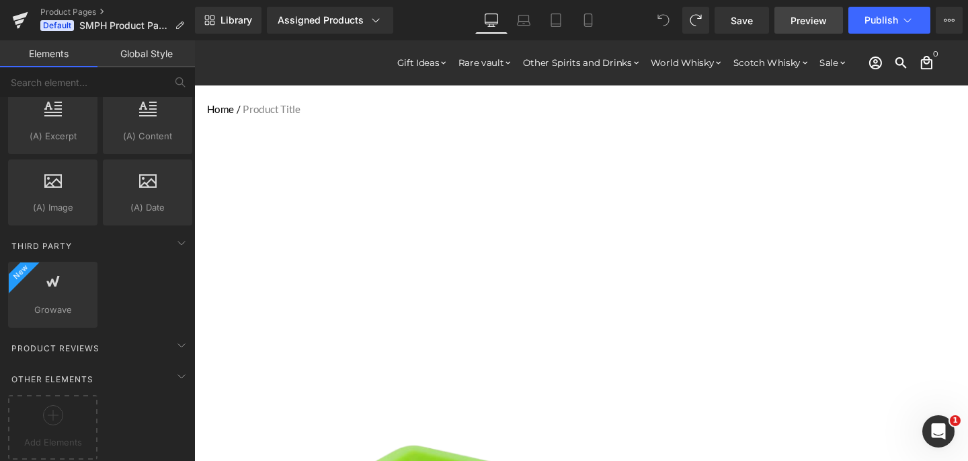
click at [814, 24] on span "Preview" at bounding box center [809, 20] width 36 height 14
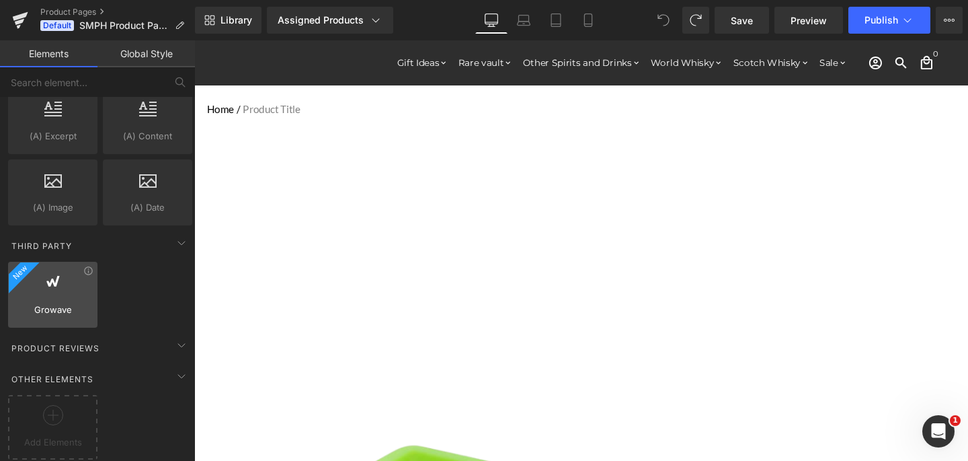
click at [48, 283] on div at bounding box center [52, 287] width 81 height 30
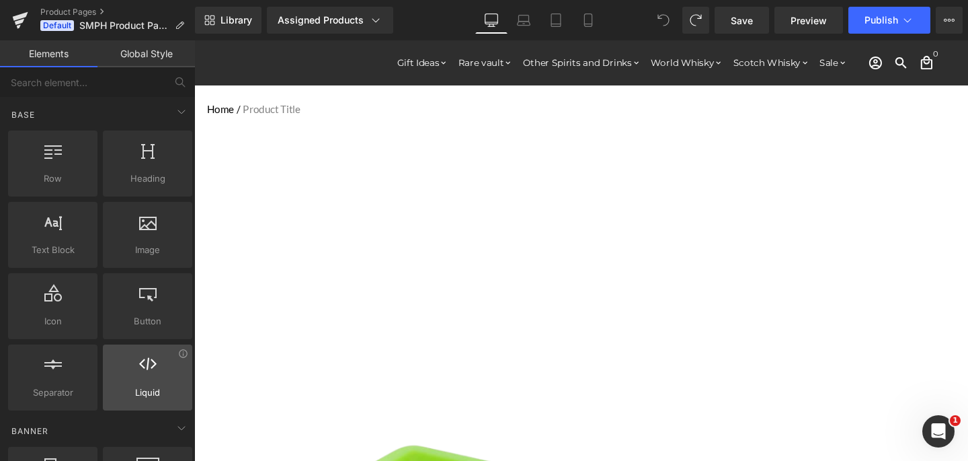
click at [153, 398] on span "Liquid" at bounding box center [147, 392] width 81 height 14
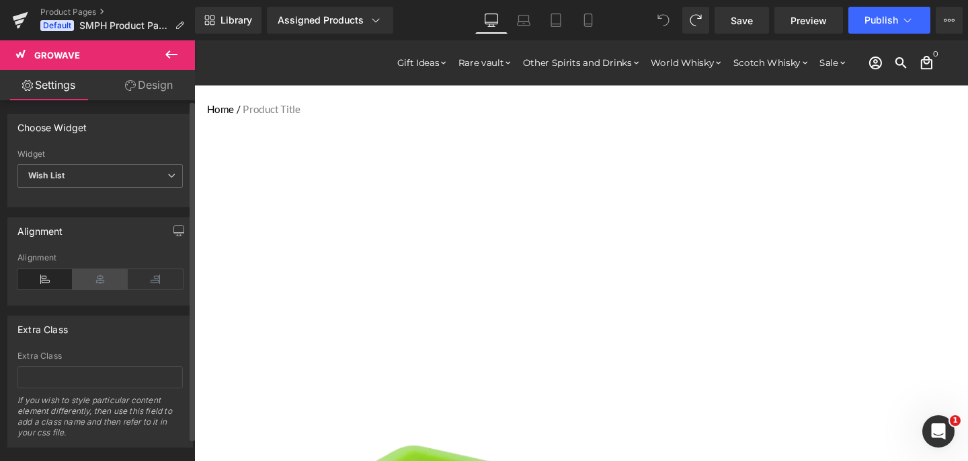
click at [76, 280] on icon at bounding box center [100, 279] width 55 height 20
click at [26, 291] on div "Alignment" at bounding box center [99, 279] width 165 height 52
click at [36, 283] on icon at bounding box center [44, 279] width 55 height 20
click at [118, 176] on span "Wish List" at bounding box center [99, 176] width 165 height 24
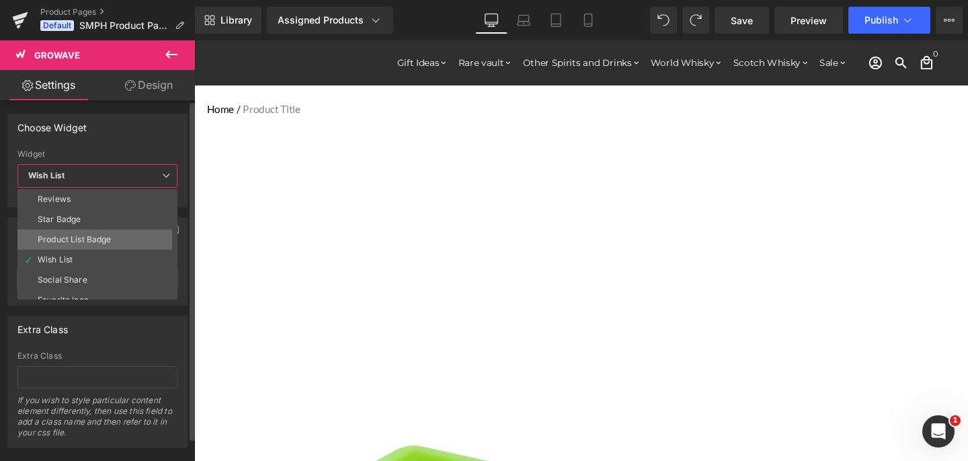
scroll to position [11, 0]
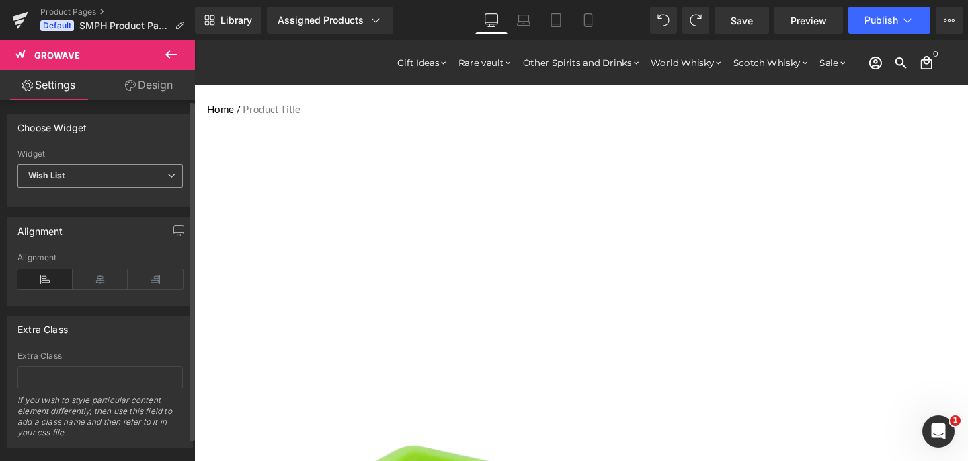
click at [85, 179] on span "Wish List" at bounding box center [99, 176] width 165 height 24
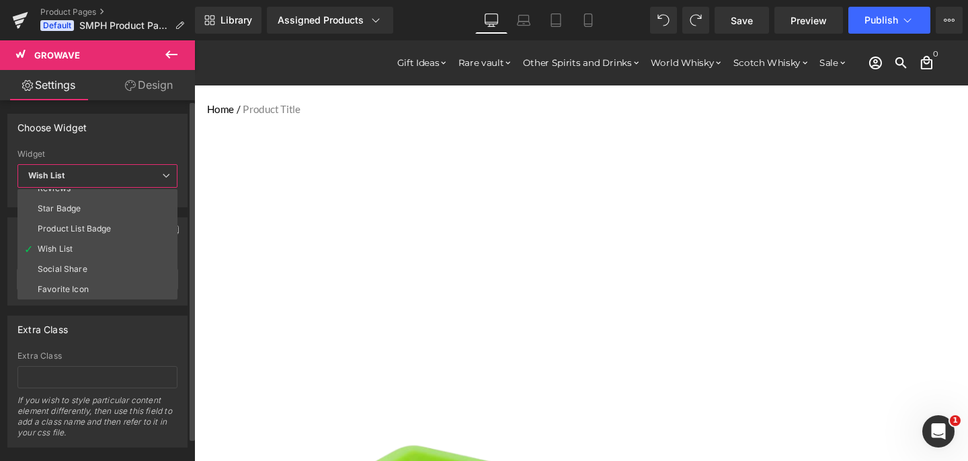
click at [78, 336] on div "Extra Class" at bounding box center [97, 329] width 179 height 26
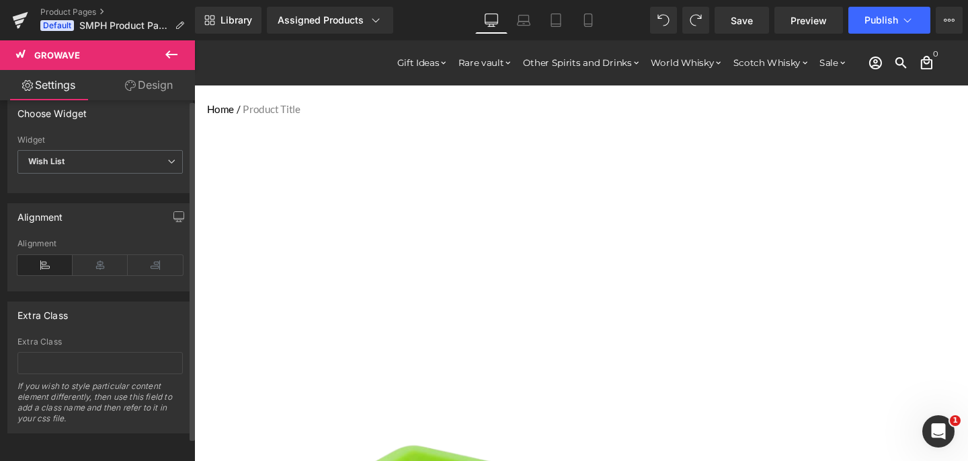
scroll to position [0, 0]
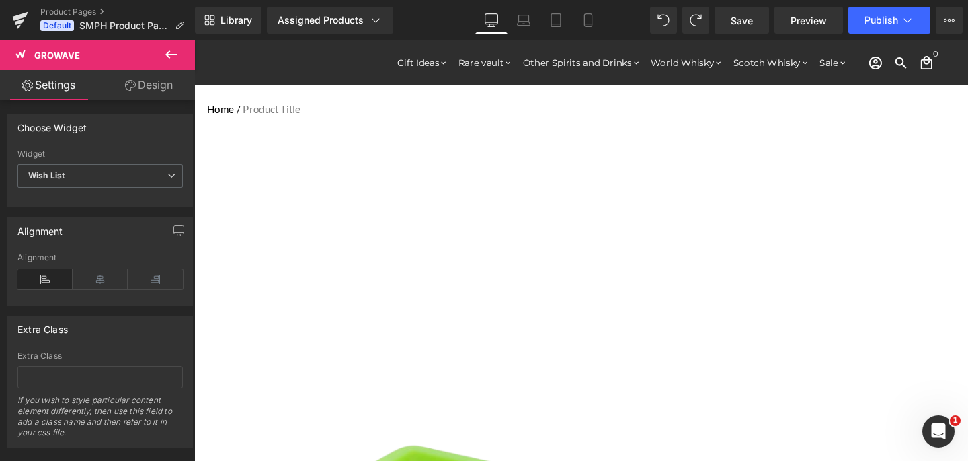
click at [161, 53] on button at bounding box center [171, 55] width 47 height 30
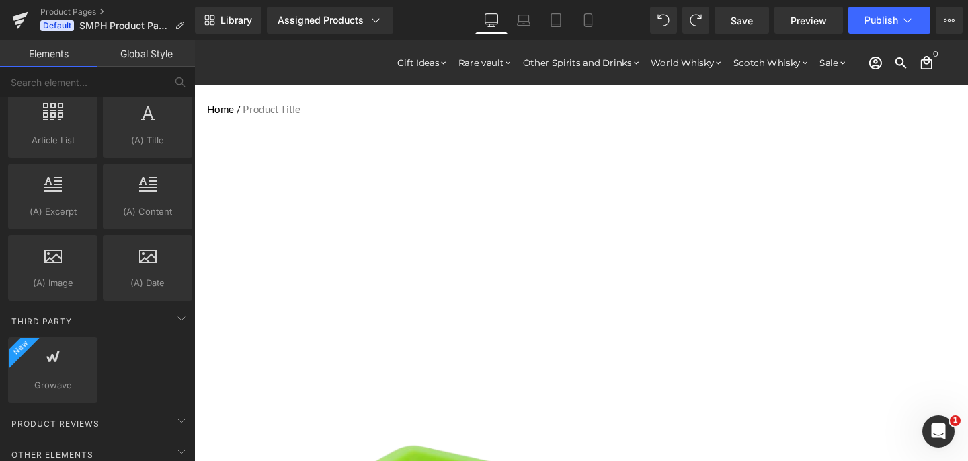
scroll to position [2603, 0]
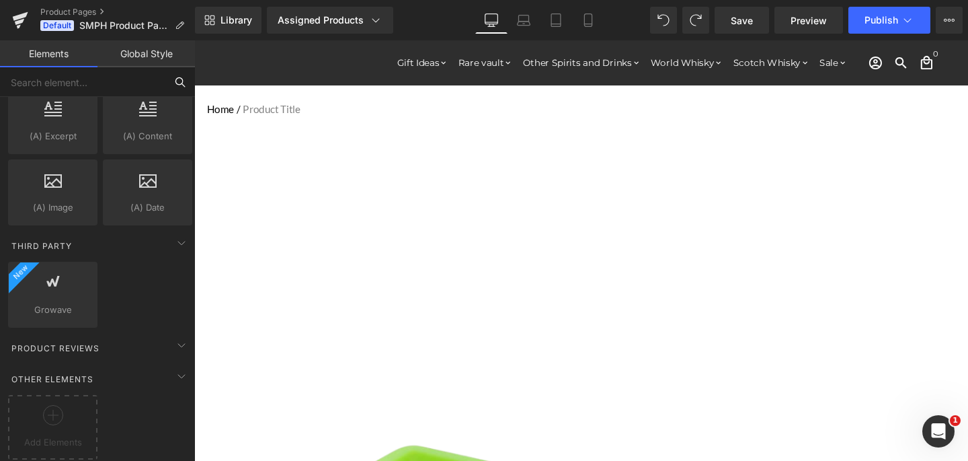
click at [5, 88] on input "text" at bounding box center [82, 82] width 165 height 30
click at [1, 88] on input "text" at bounding box center [82, 82] width 165 height 30
click at [941, 23] on button "View Live Page View with current Template Save Template to Library Schedule Pub…" at bounding box center [949, 20] width 27 height 27
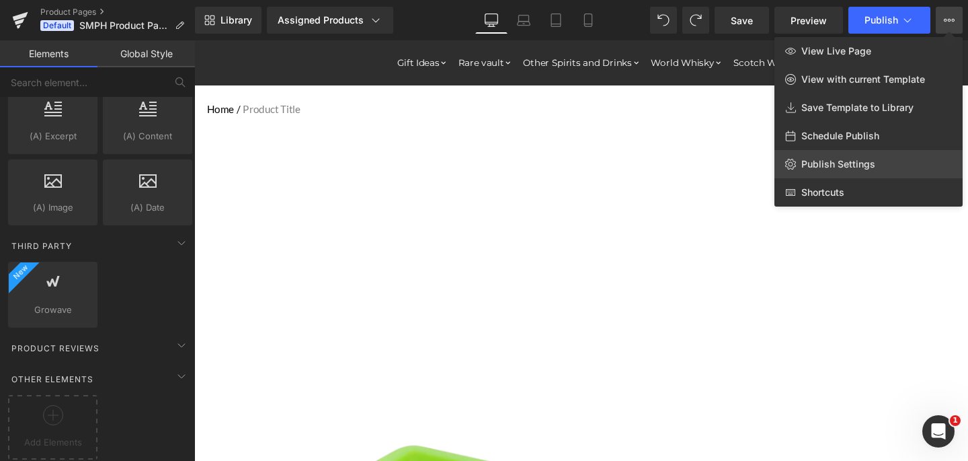
click at [856, 163] on span "Publish Settings" at bounding box center [839, 164] width 74 height 12
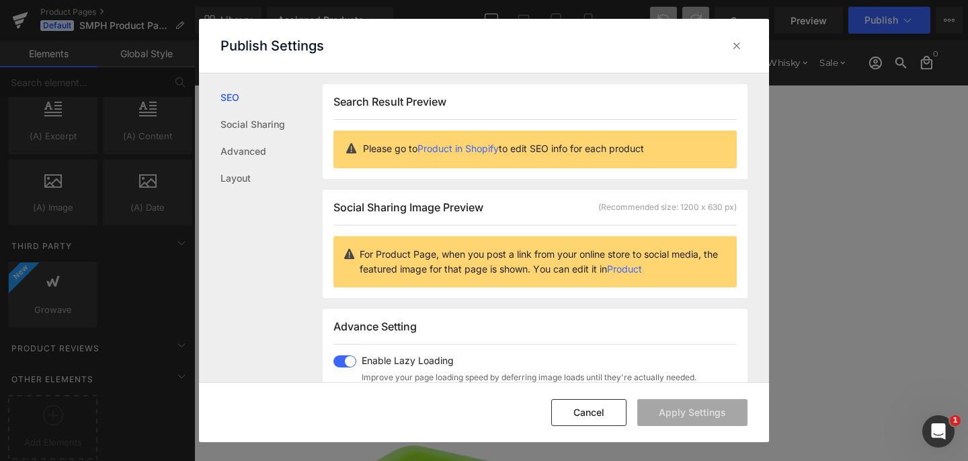
scroll to position [1, 0]
click at [743, 53] on div at bounding box center [737, 46] width 22 height 22
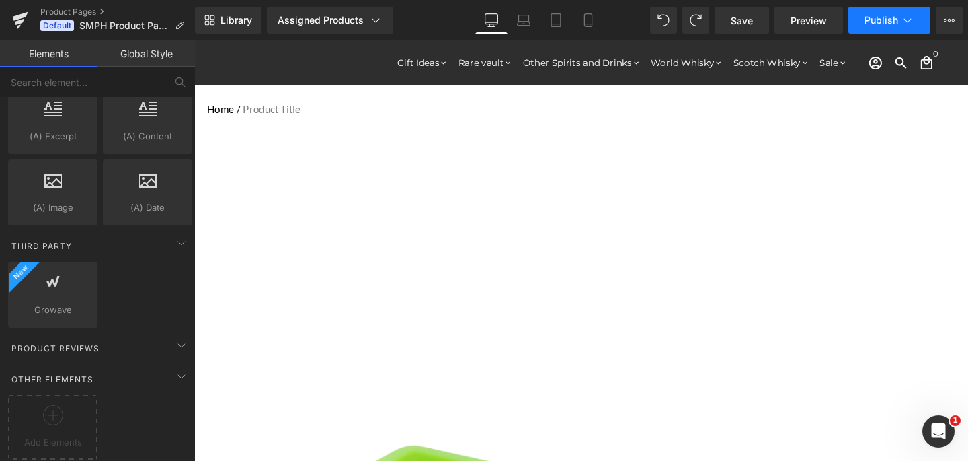
click at [908, 21] on icon at bounding box center [907, 19] width 13 height 13
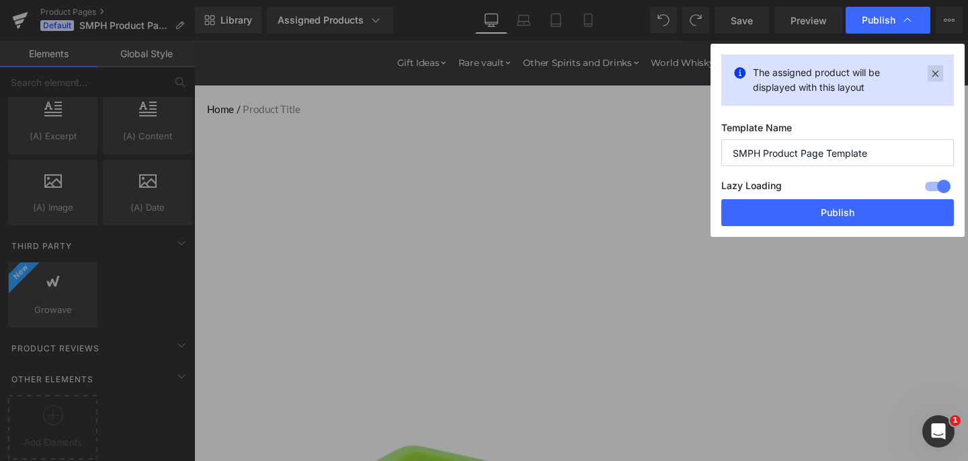
click at [936, 75] on icon at bounding box center [935, 73] width 15 height 16
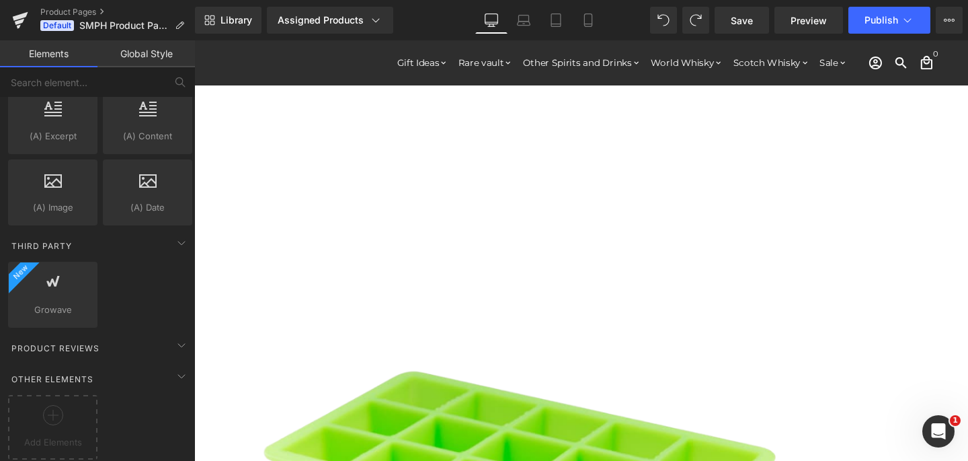
scroll to position [0, 0]
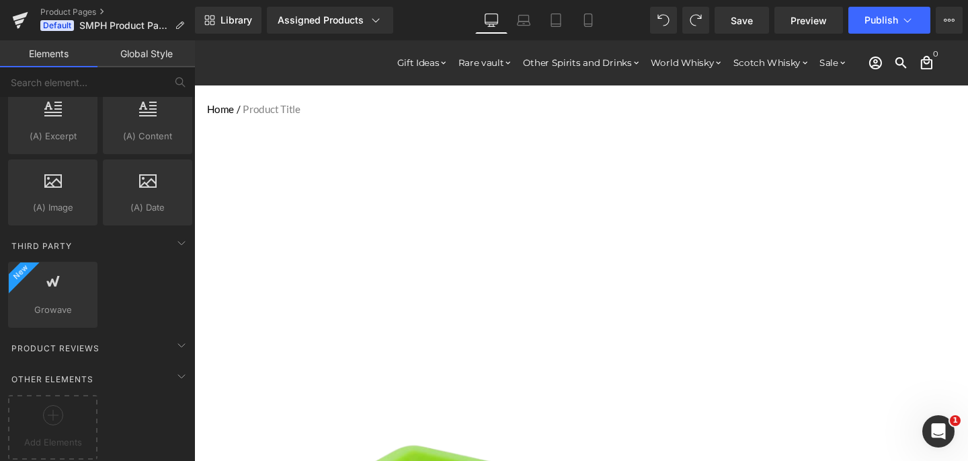
click at [130, 60] on link "Global Style" at bounding box center [147, 53] width 98 height 27
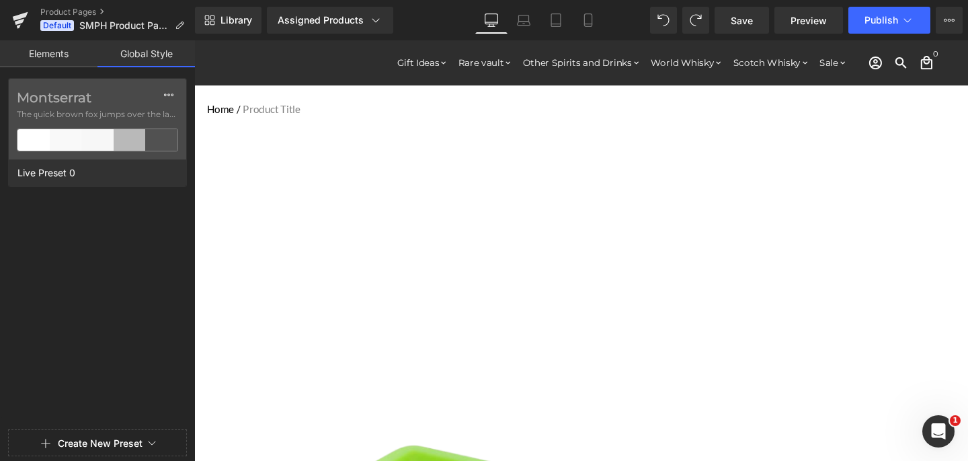
click at [61, 52] on link "Elements" at bounding box center [49, 53] width 98 height 27
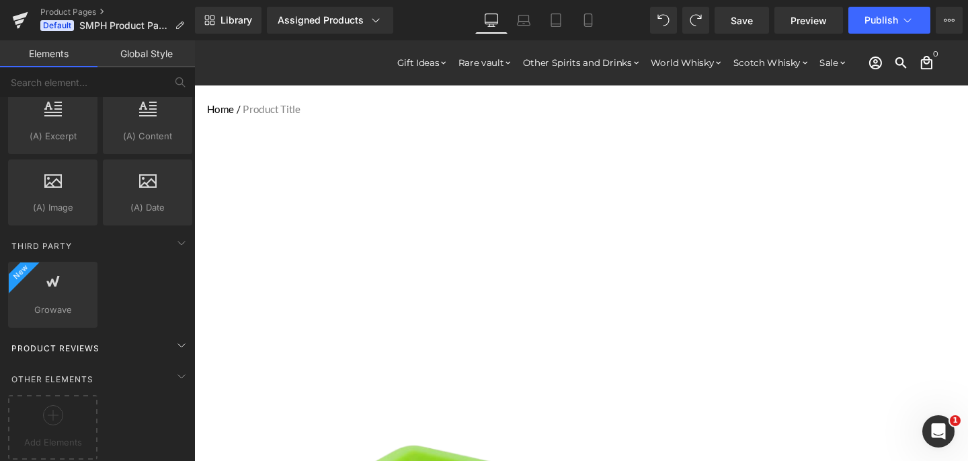
click at [75, 344] on div "Product Reviews" at bounding box center [100, 347] width 190 height 27
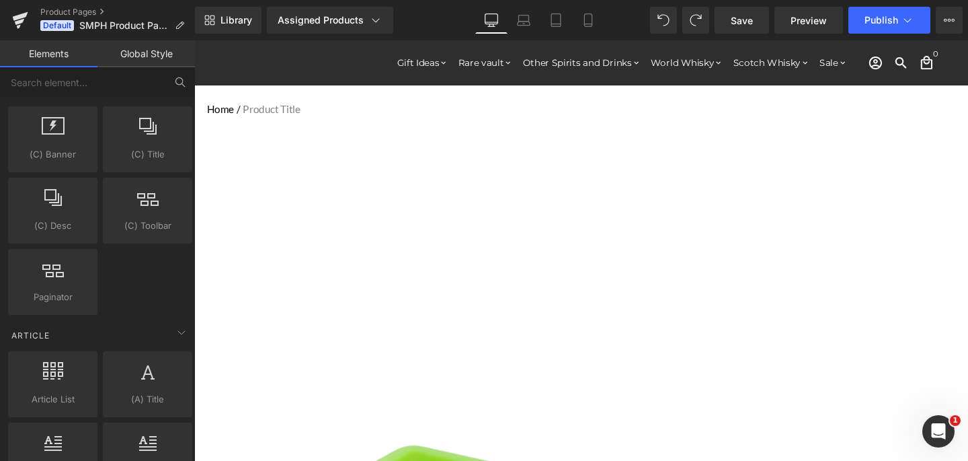
scroll to position [2548, 0]
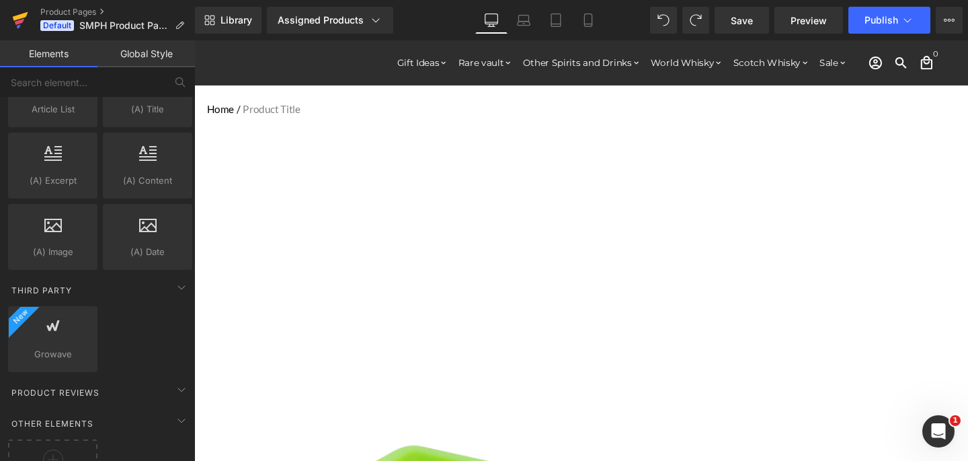
click at [24, 20] on icon at bounding box center [20, 20] width 16 height 34
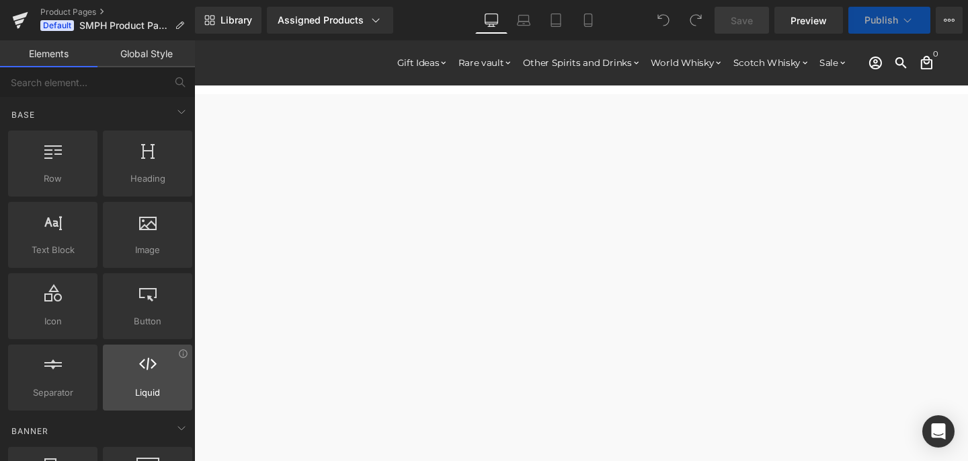
select select
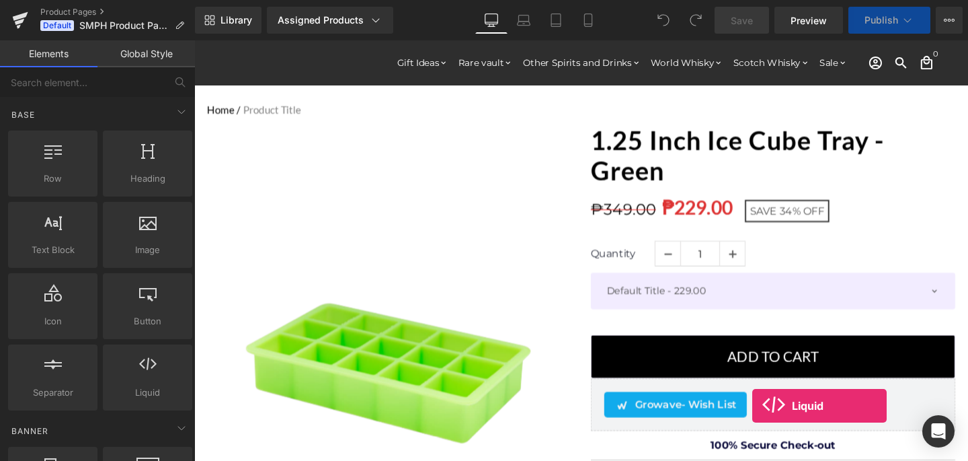
drag, startPoint x: 348, startPoint y: 412, endPoint x: 837, endPoint y: 423, distance: 489.1
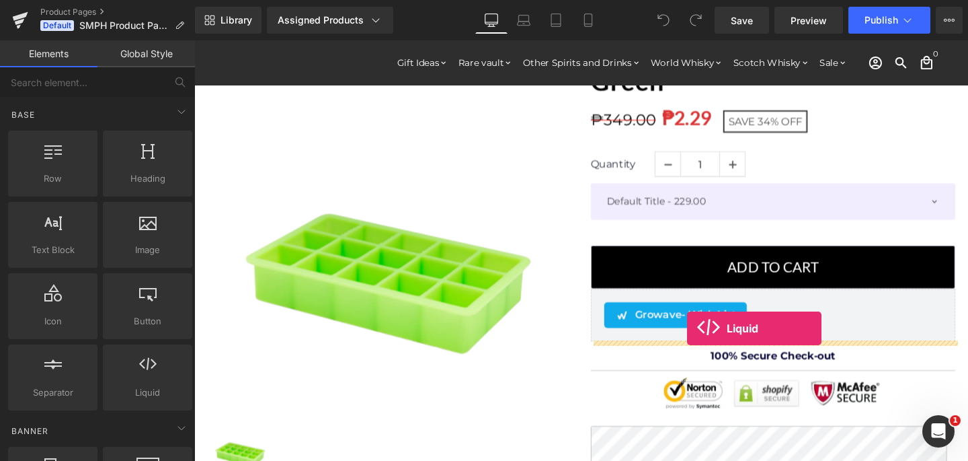
drag, startPoint x: 358, startPoint y: 430, endPoint x: 713, endPoint y: 343, distance: 365.6
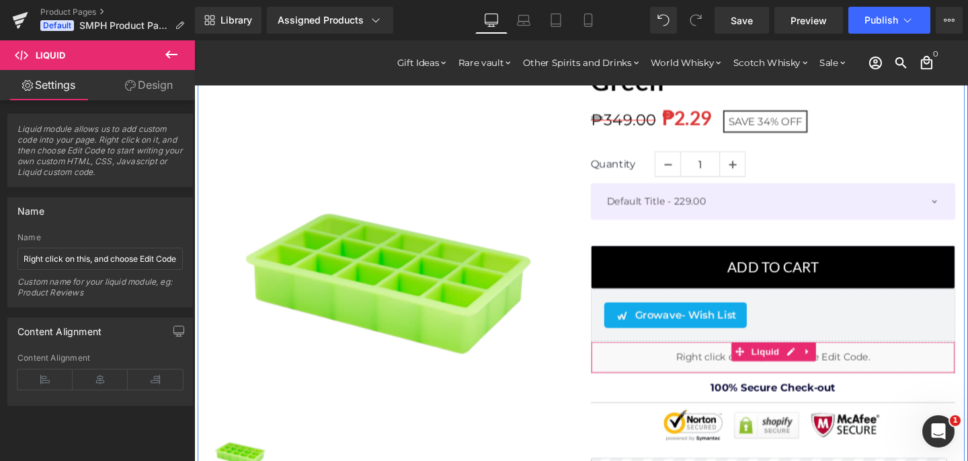
click at [716, 375] on div "Liquid" at bounding box center [802, 373] width 383 height 34
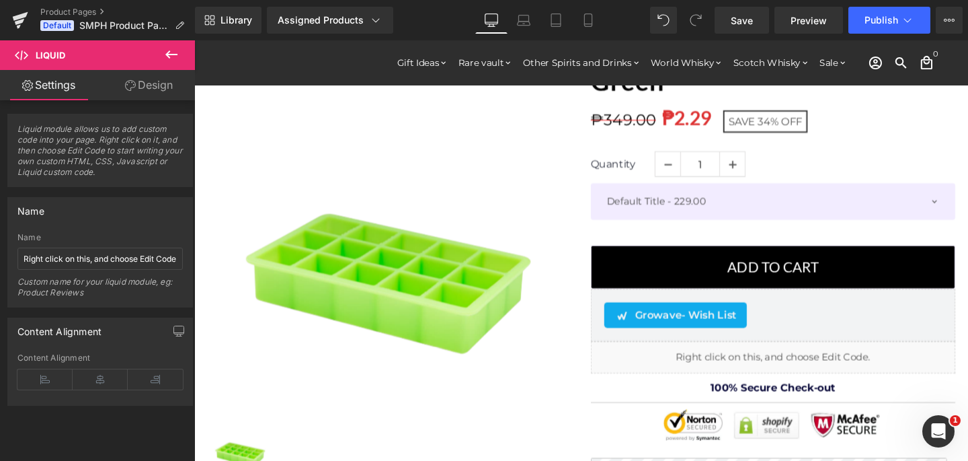
click at [170, 60] on icon at bounding box center [171, 54] width 16 height 16
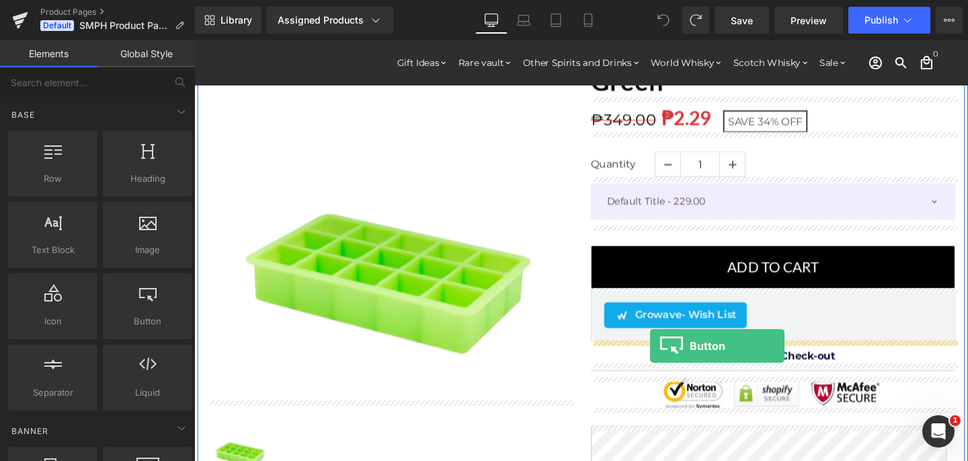
drag, startPoint x: 335, startPoint y: 356, endPoint x: 672, endPoint y: 360, distance: 337.0
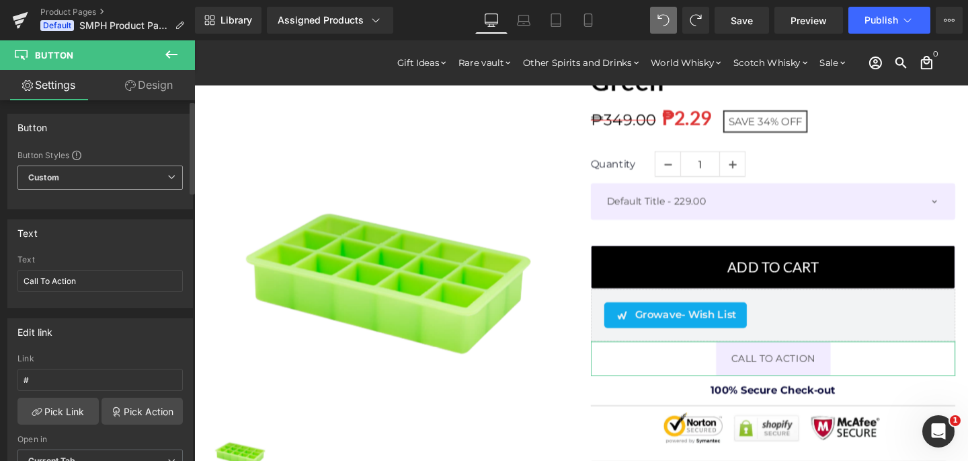
click at [106, 170] on span "Custom Setup Global Style" at bounding box center [99, 177] width 165 height 24
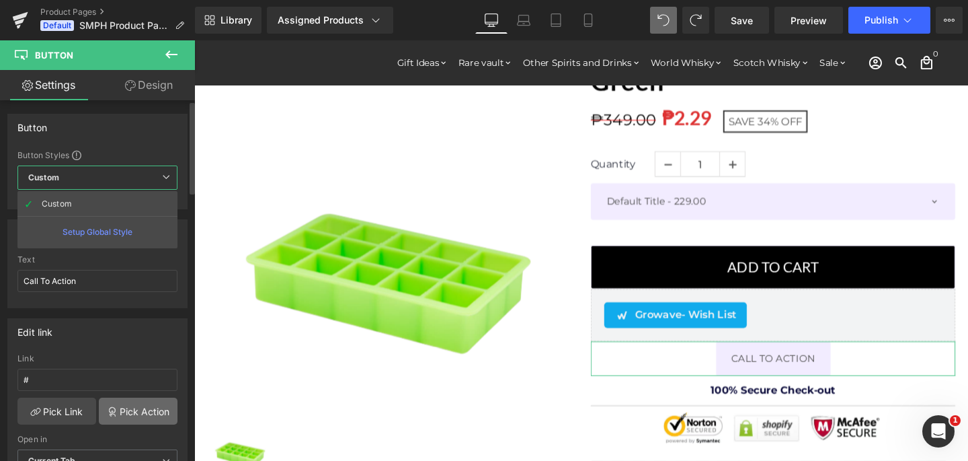
click at [150, 424] on link "Pick Action" at bounding box center [138, 410] width 79 height 27
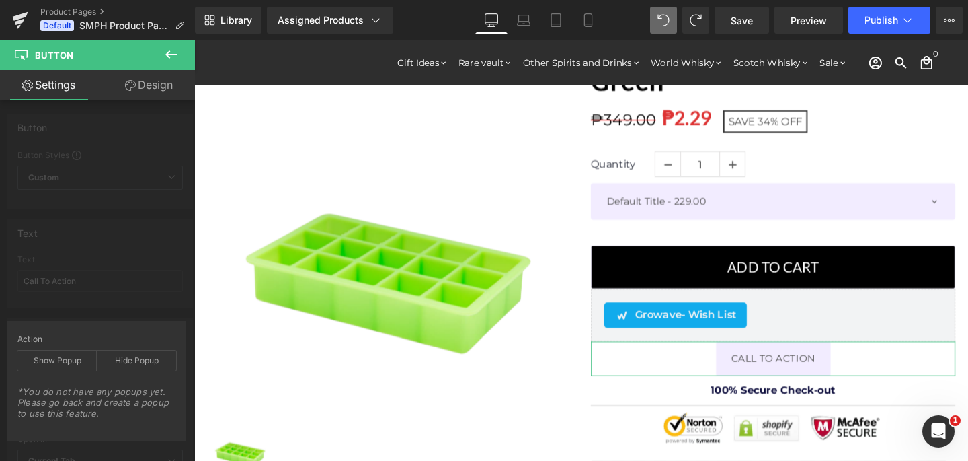
click at [90, 326] on div "Action Show Popup Hide Popup *You do not have any popups yet. Please go back an…" at bounding box center [96, 381] width 179 height 120
click at [175, 60] on icon at bounding box center [171, 54] width 16 height 16
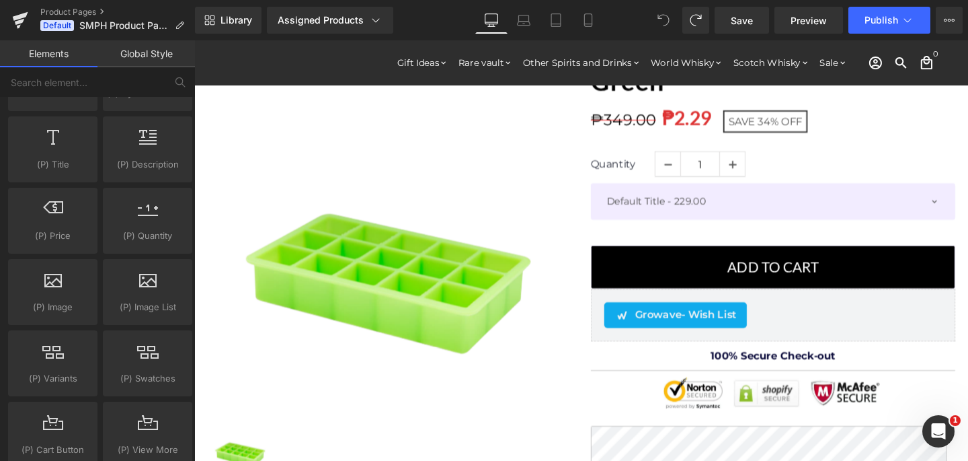
scroll to position [1412, 0]
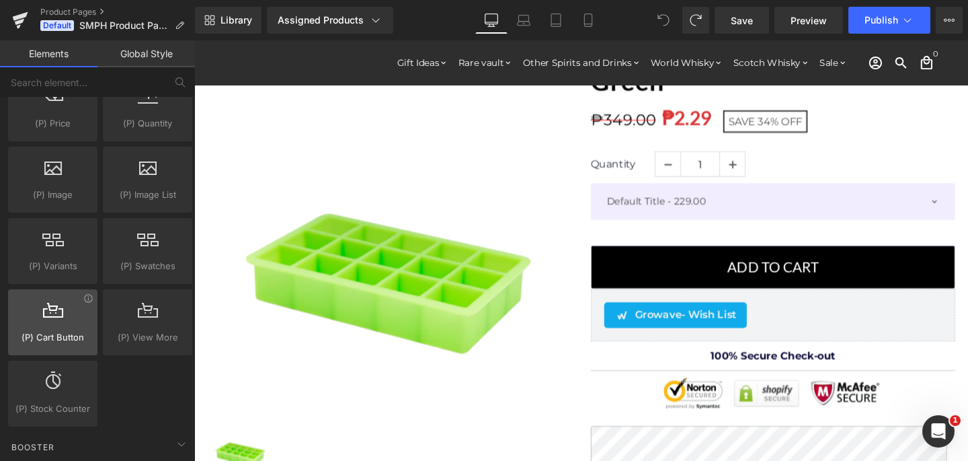
click at [68, 334] on span "(P) Cart Button" at bounding box center [52, 337] width 81 height 14
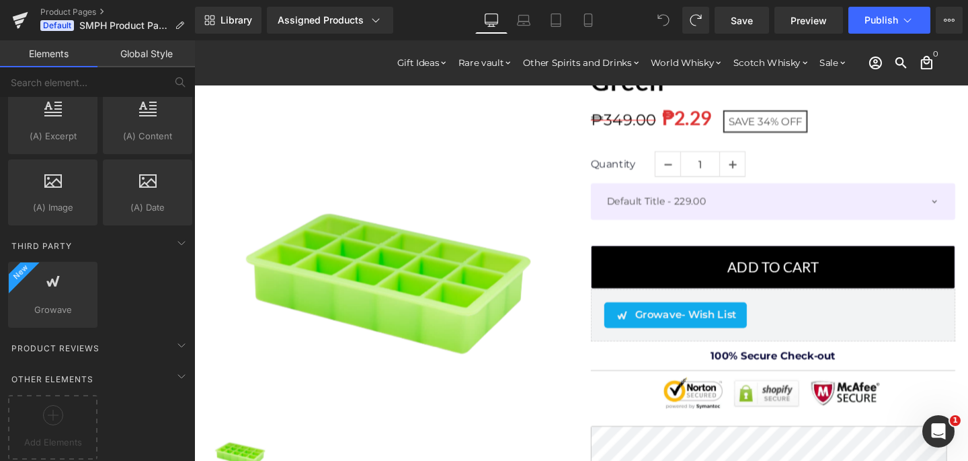
scroll to position [2596, 0]
click at [72, 317] on div "Growave reviews,growave,app,wish list,social share,favorite icon,star,badge" at bounding box center [52, 295] width 89 height 66
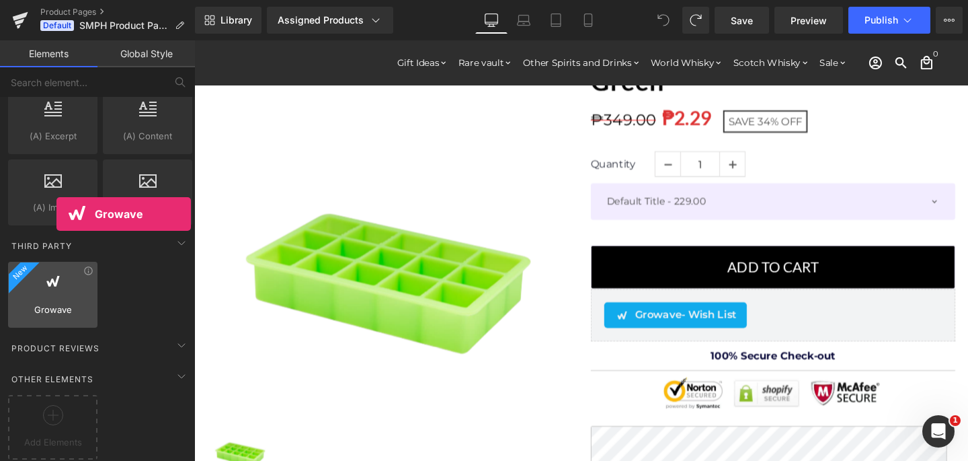
click at [56, 303] on span "Growave" at bounding box center [52, 310] width 81 height 14
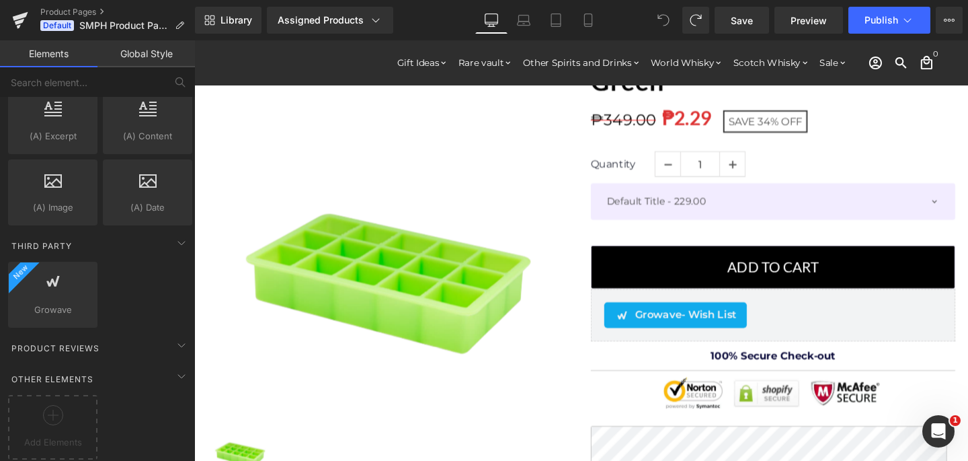
scroll to position [2603, 0]
click at [48, 416] on div at bounding box center [52, 420] width 83 height 30
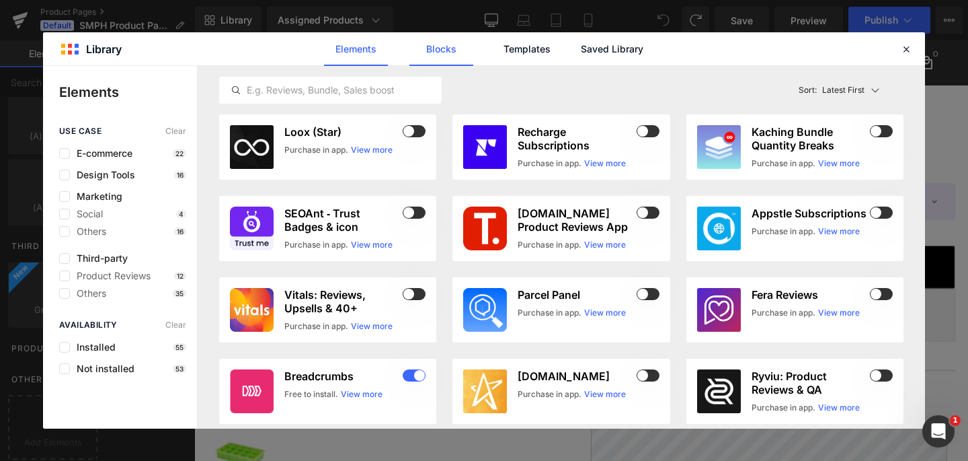
click at [449, 56] on link "Blocks" at bounding box center [442, 49] width 64 height 34
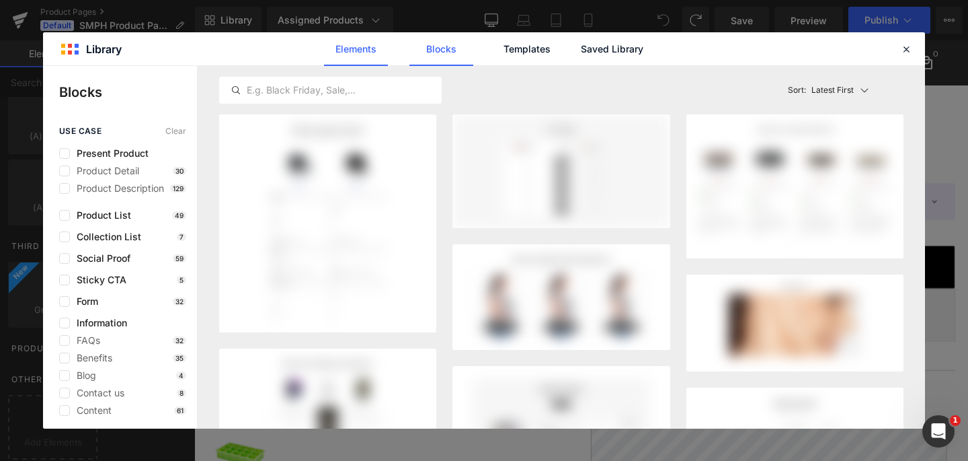
click at [365, 48] on link "Elements" at bounding box center [356, 49] width 64 height 34
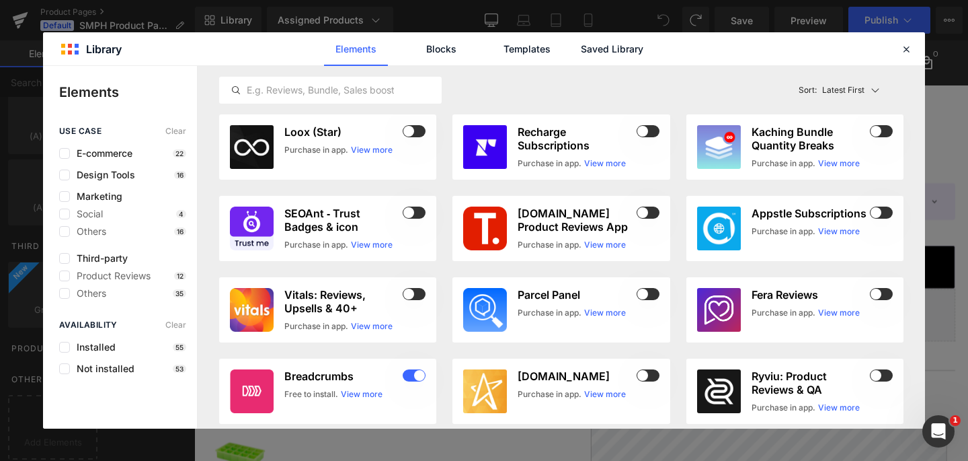
click at [365, 48] on link "Elements" at bounding box center [356, 49] width 64 height 34
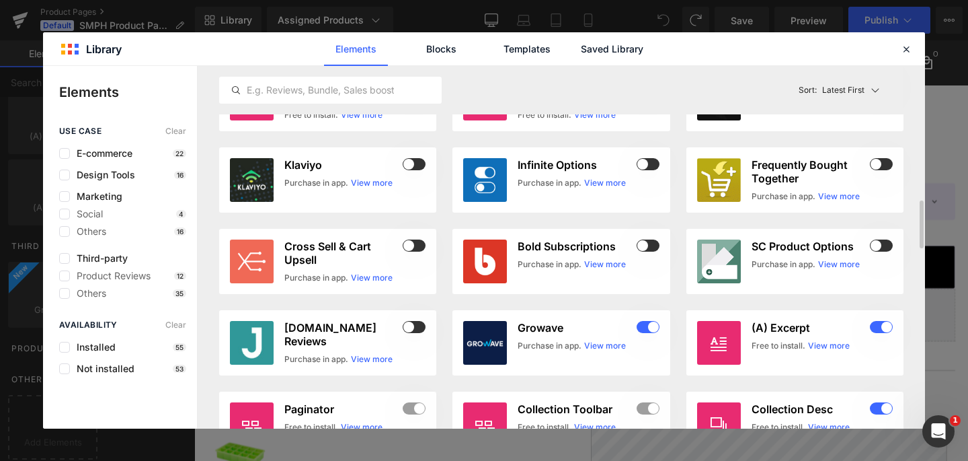
scroll to position [882, 0]
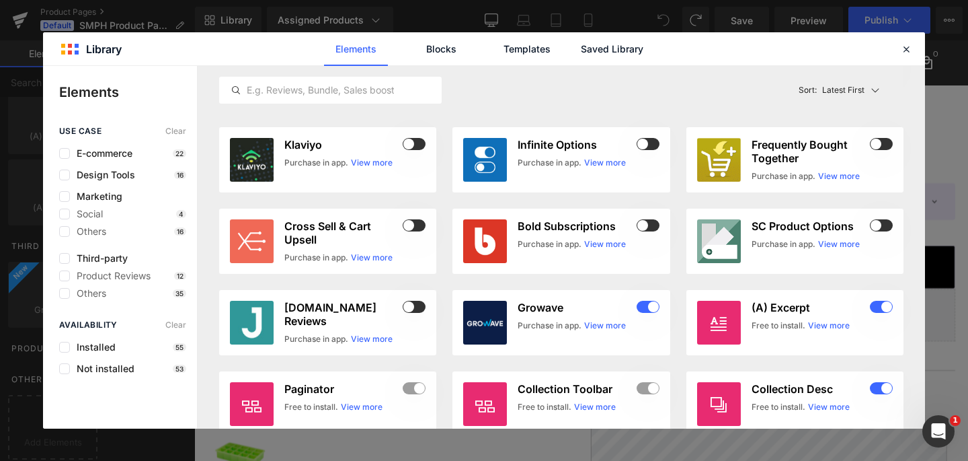
click at [922, 55] on div "Elements Blocks Templates Saved Library" at bounding box center [484, 48] width 882 height 33
click at [915, 53] on div "Elements Blocks Templates Saved Library" at bounding box center [484, 48] width 882 height 33
click at [913, 53] on div at bounding box center [907, 49] width 16 height 16
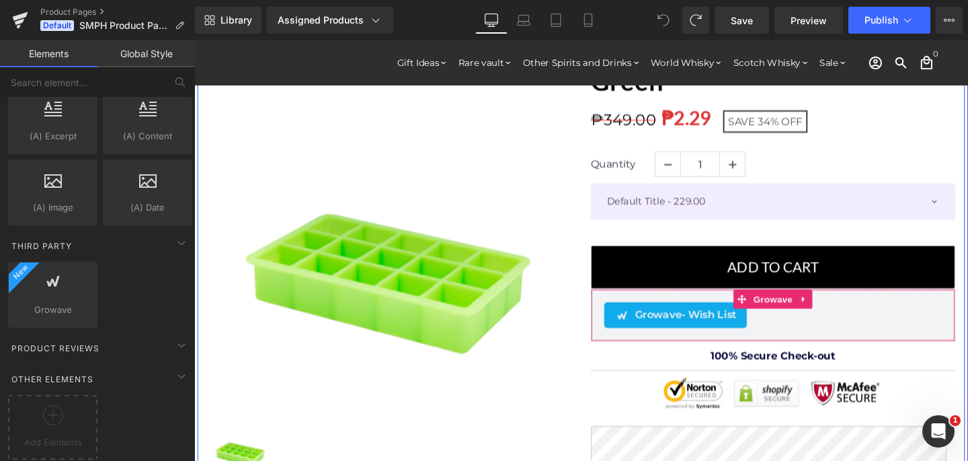
click at [693, 317] on div "Growave - Wish List" at bounding box center [700, 328] width 150 height 27
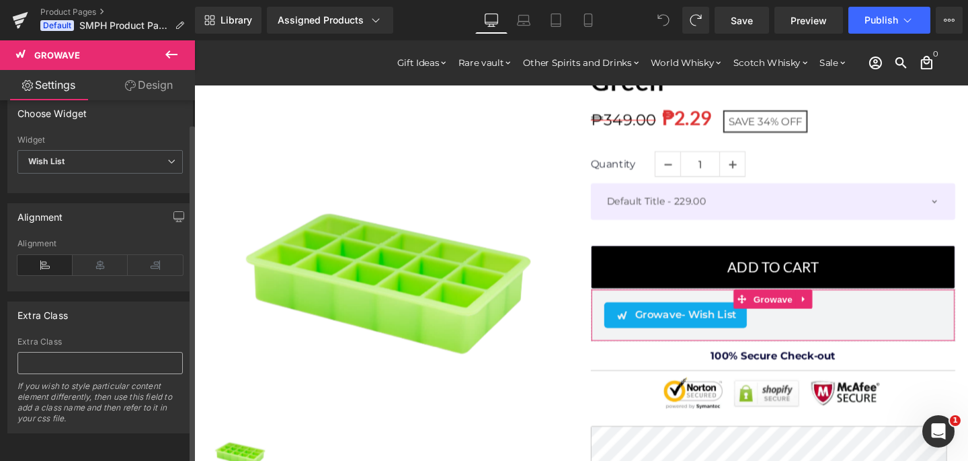
scroll to position [0, 0]
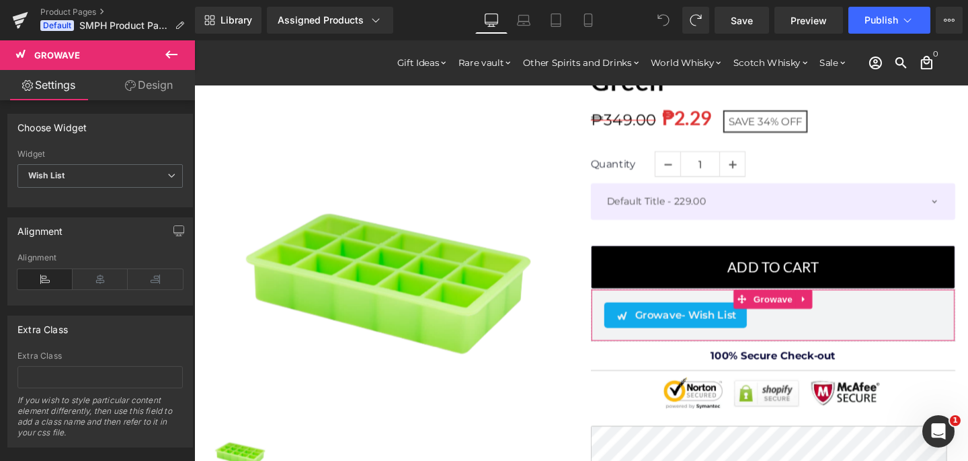
click at [126, 91] on link "Design" at bounding box center [149, 85] width 98 height 30
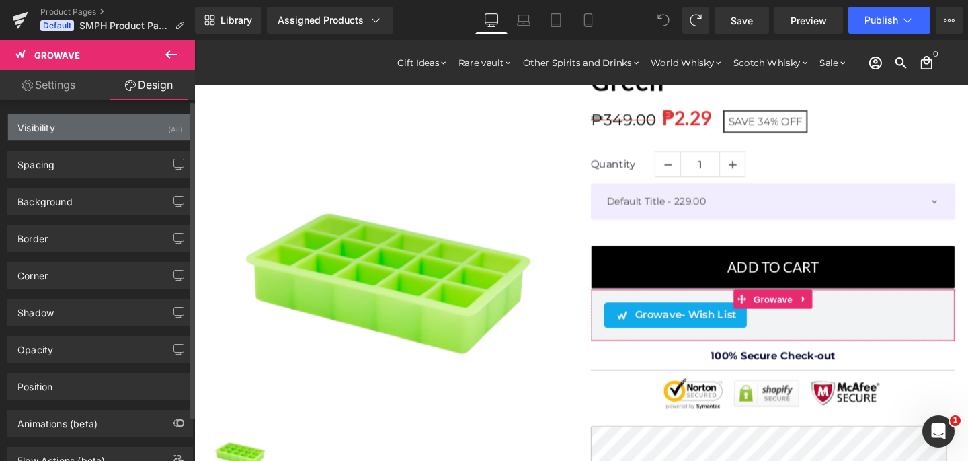
click at [135, 124] on div "Visibility (All)" at bounding box center [100, 127] width 184 height 26
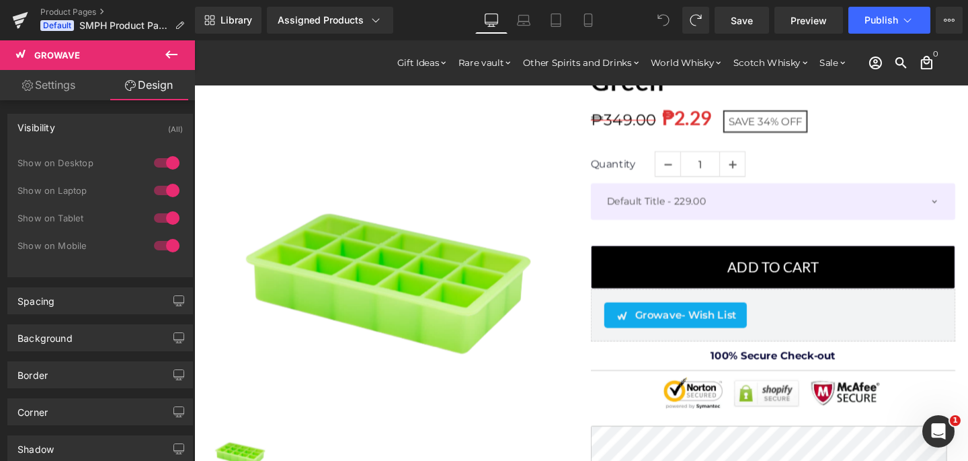
click at [175, 50] on icon at bounding box center [171, 54] width 16 height 16
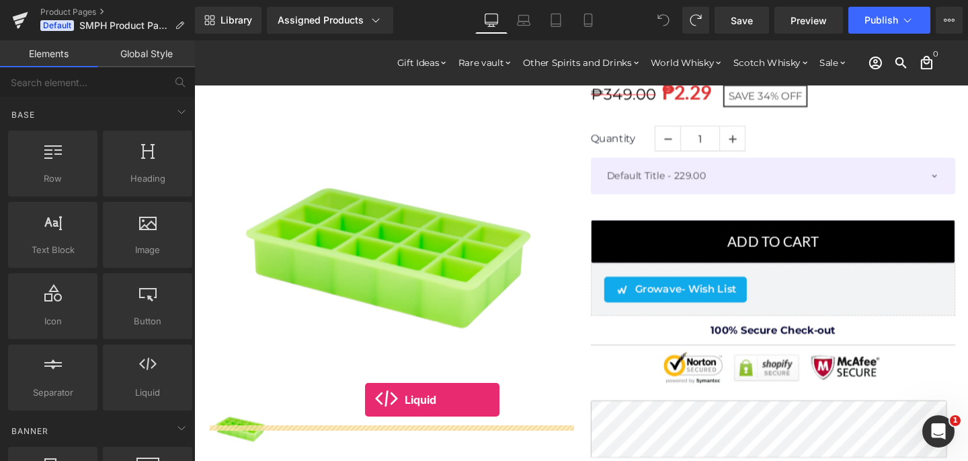
scroll to position [188, 0]
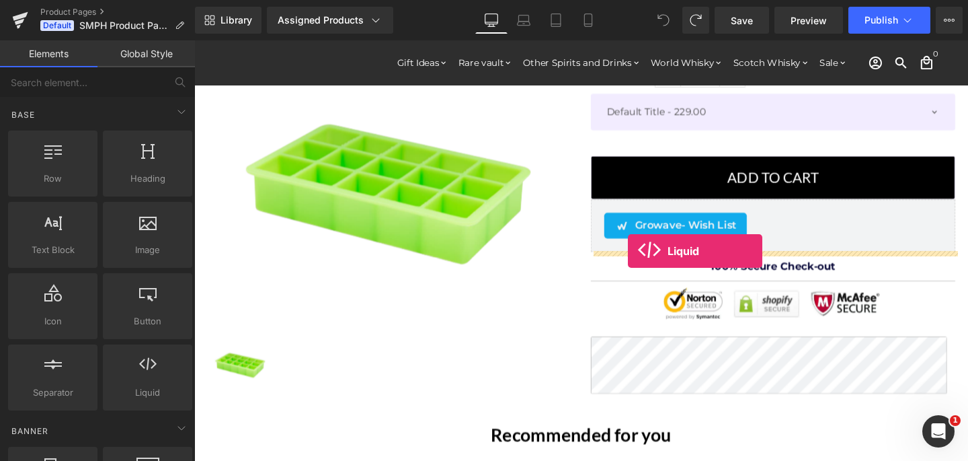
drag, startPoint x: 317, startPoint y: 415, endPoint x: 650, endPoint y: 262, distance: 367.1
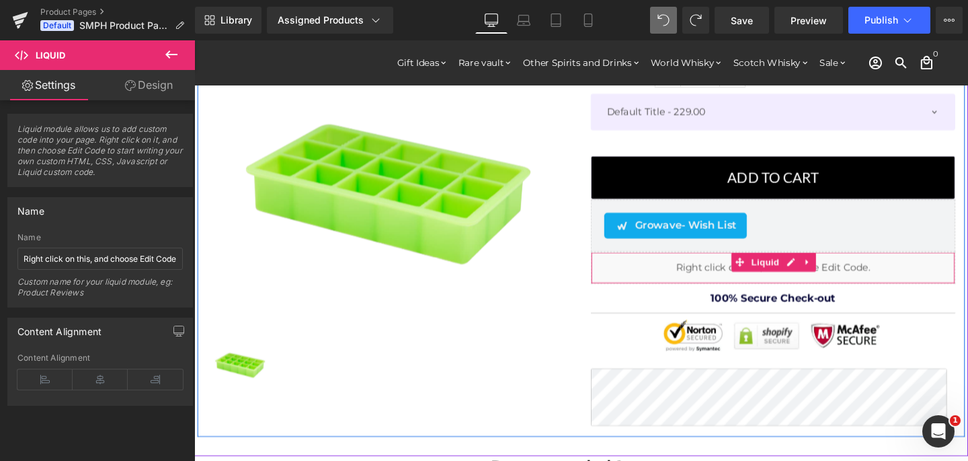
click at [664, 274] on div "Liquid" at bounding box center [802, 279] width 383 height 34
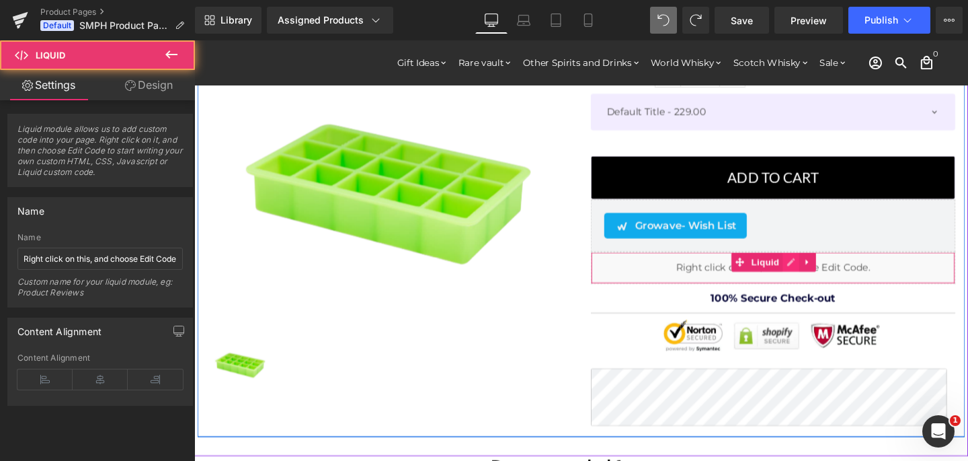
click at [814, 266] on div "Liquid" at bounding box center [802, 279] width 383 height 34
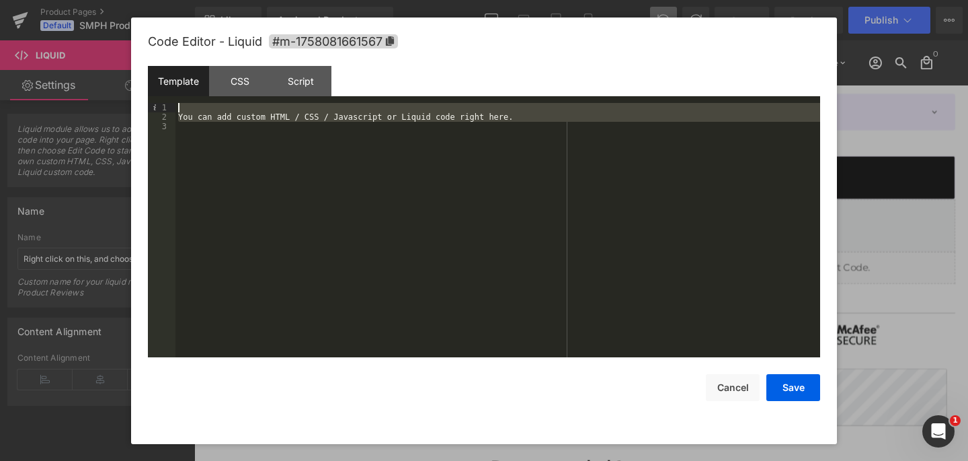
drag, startPoint x: 538, startPoint y: 145, endPoint x: 209, endPoint y: 99, distance: 332.1
click at [209, 99] on div "Template CSS Script Data 1 2 3 You can add custom HTML / CSS / Javascript or Li…" at bounding box center [484, 211] width 673 height 291
drag, startPoint x: 184, startPoint y: 111, endPoint x: 334, endPoint y: 138, distance: 152.4
click at [334, 138] on div "You can add custom HTML / CSS / Javascript or Liquid code right here." at bounding box center [498, 239] width 645 height 273
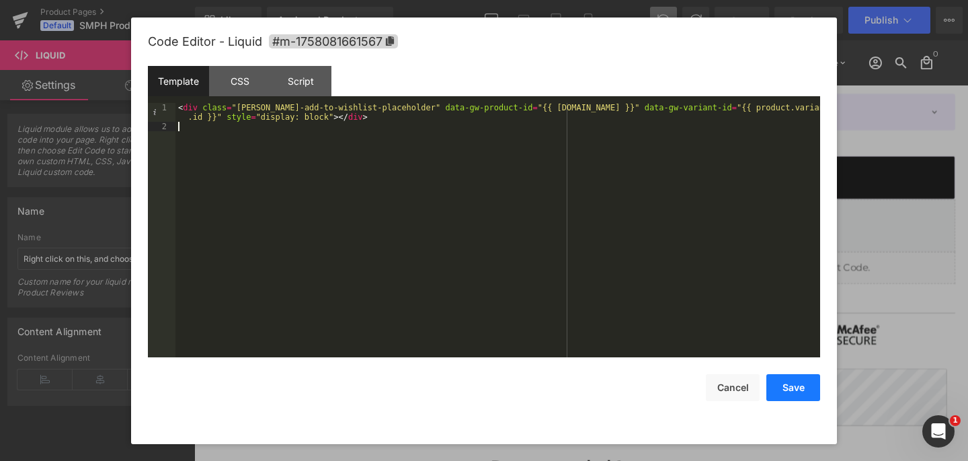
click at [786, 375] on button "Save" at bounding box center [794, 387] width 54 height 27
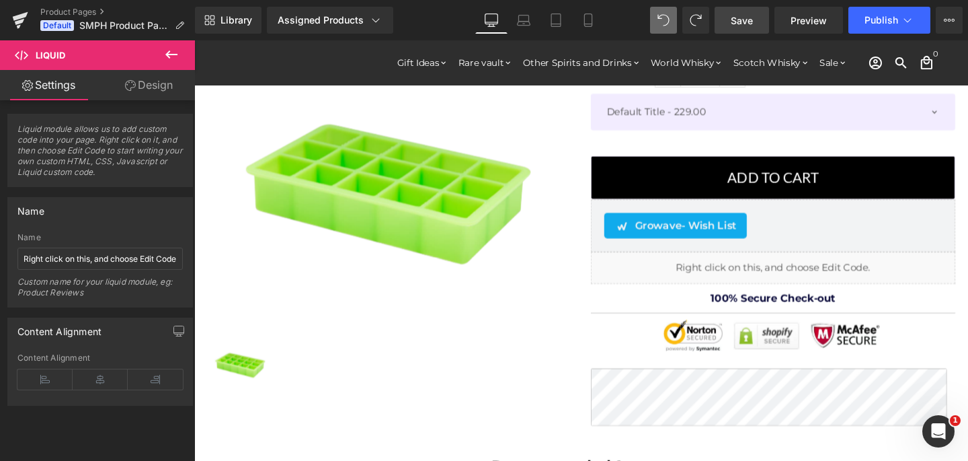
click at [753, 13] on span "Save" at bounding box center [742, 20] width 22 height 14
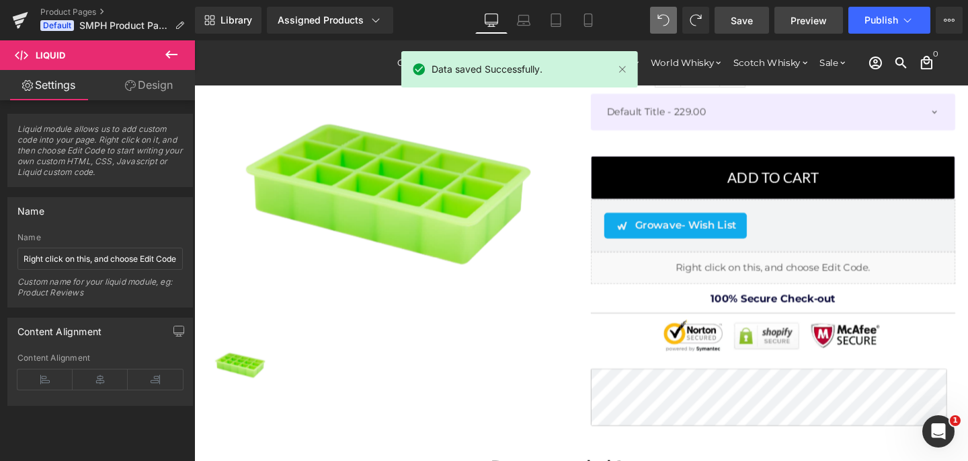
click at [819, 19] on span "Preview" at bounding box center [809, 20] width 36 height 14
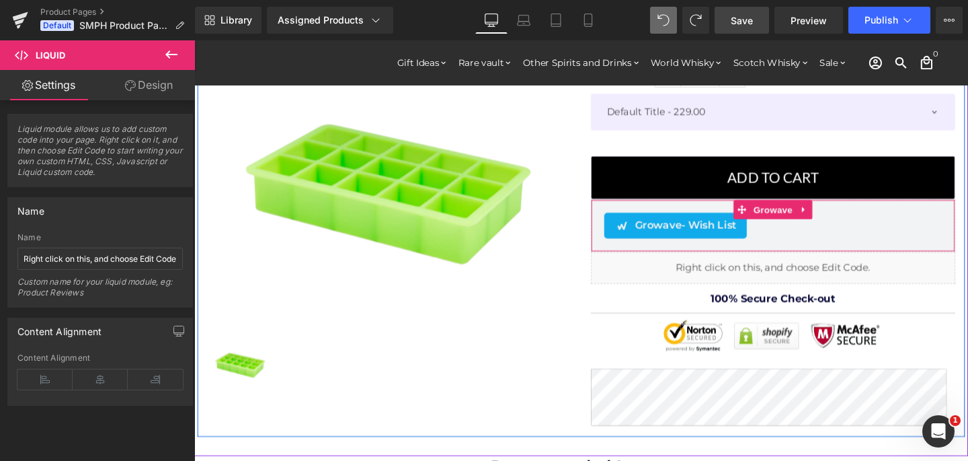
click at [689, 227] on span "Growave - Wish List" at bounding box center [711, 235] width 107 height 16
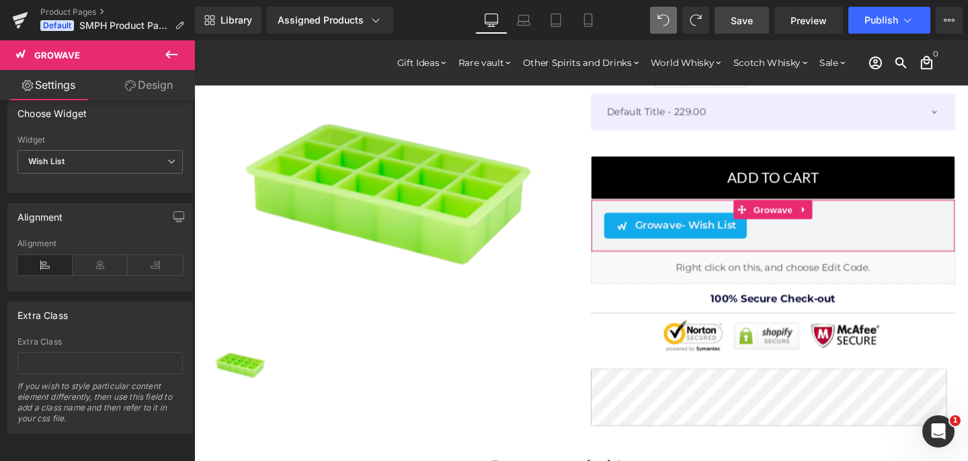
scroll to position [0, 0]
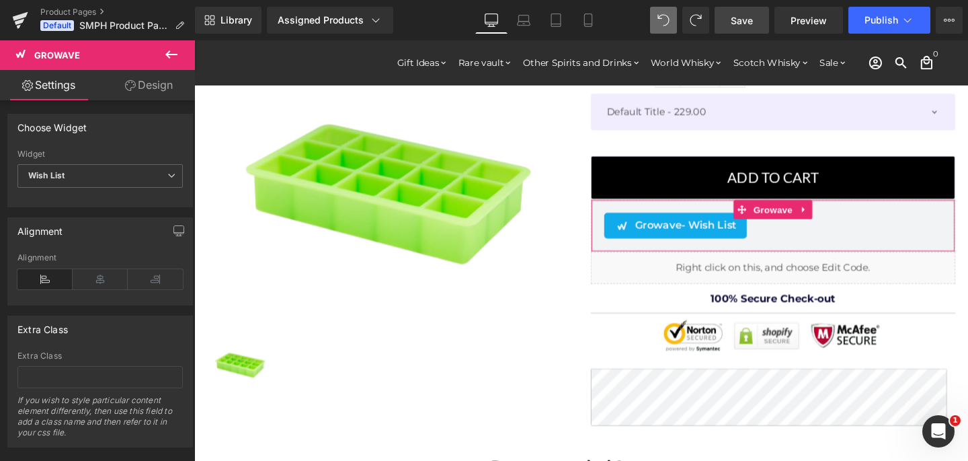
click at [139, 88] on link "Design" at bounding box center [149, 85] width 98 height 30
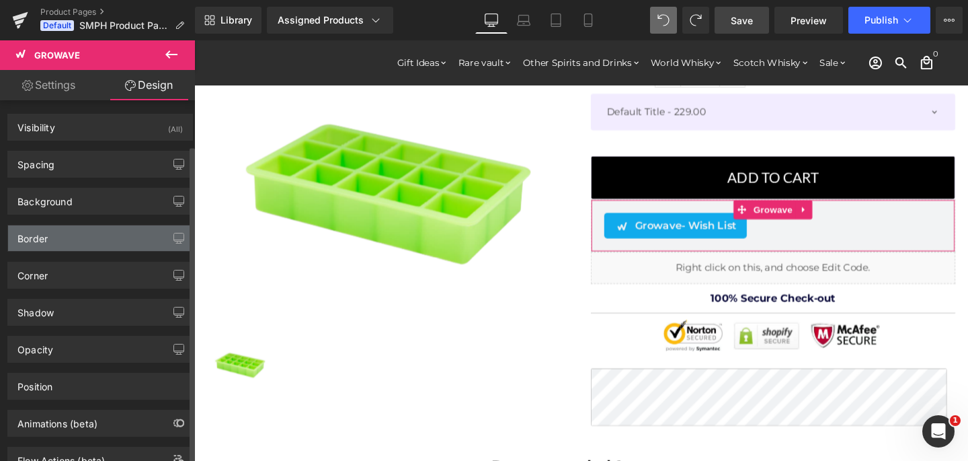
scroll to position [51, 0]
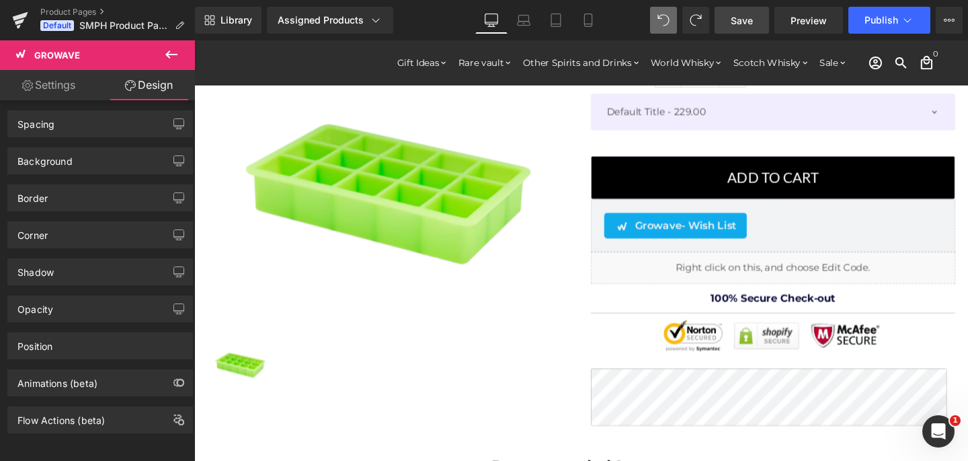
click at [182, 48] on button at bounding box center [171, 55] width 47 height 30
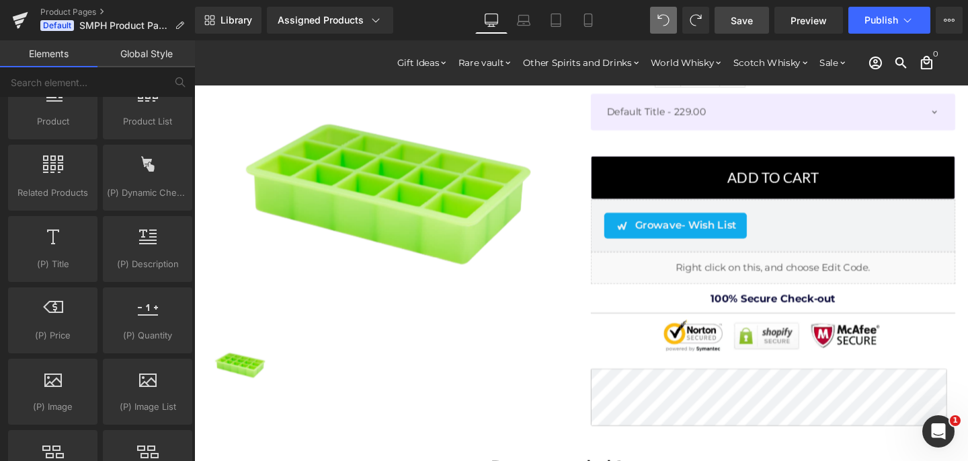
scroll to position [1751, 0]
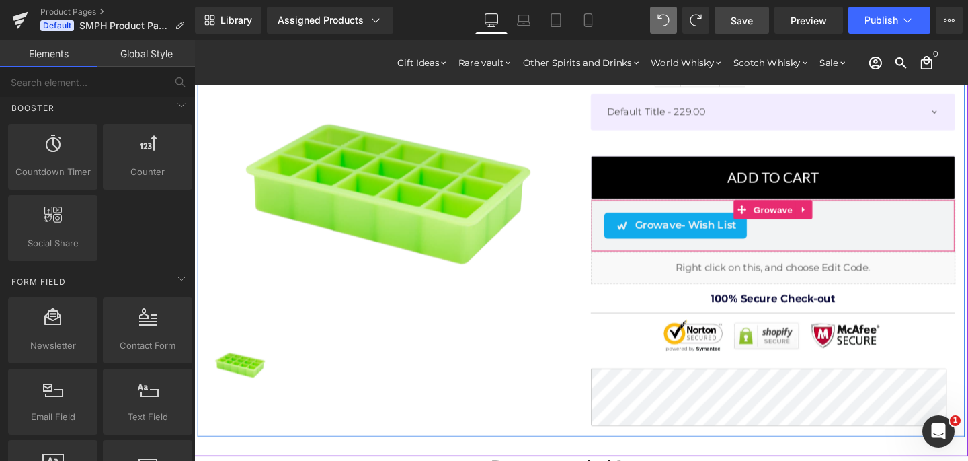
click at [805, 229] on div "Growave - Wish List" at bounding box center [802, 234] width 355 height 27
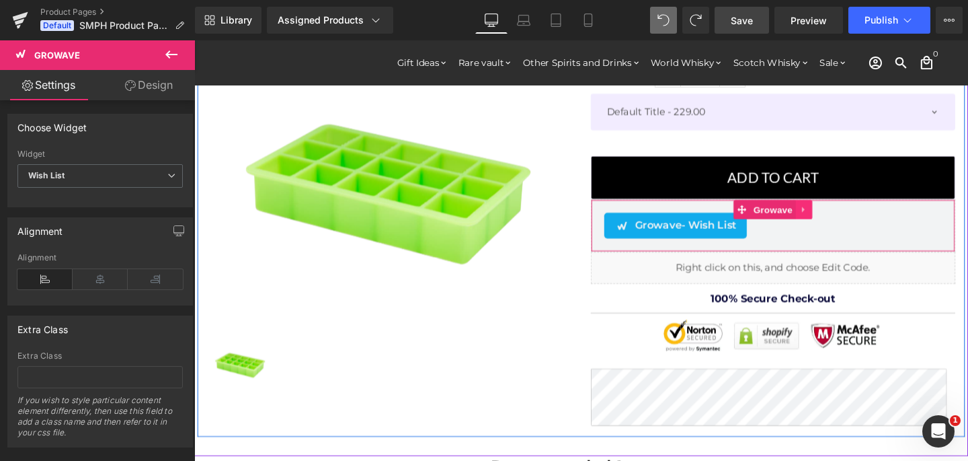
click at [839, 218] on icon at bounding box center [835, 218] width 9 height 10
click at [841, 217] on icon at bounding box center [844, 217] width 9 height 9
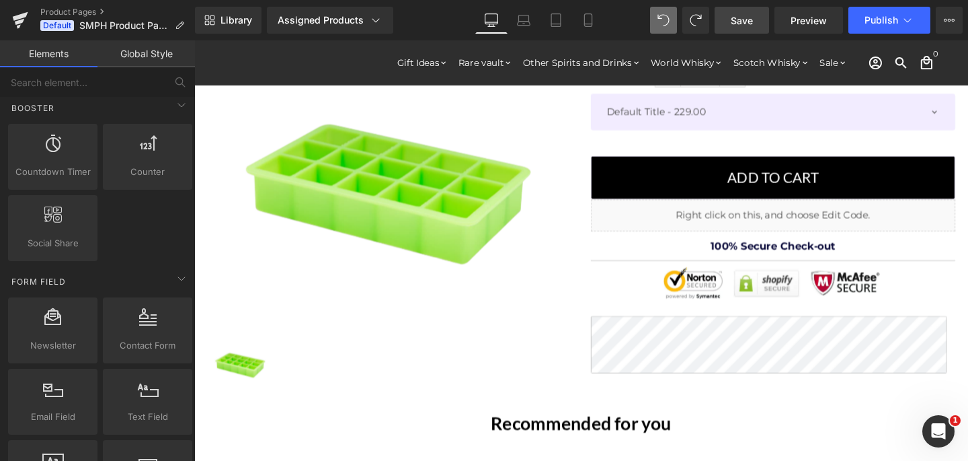
click at [750, 22] on span "Save" at bounding box center [742, 20] width 22 height 14
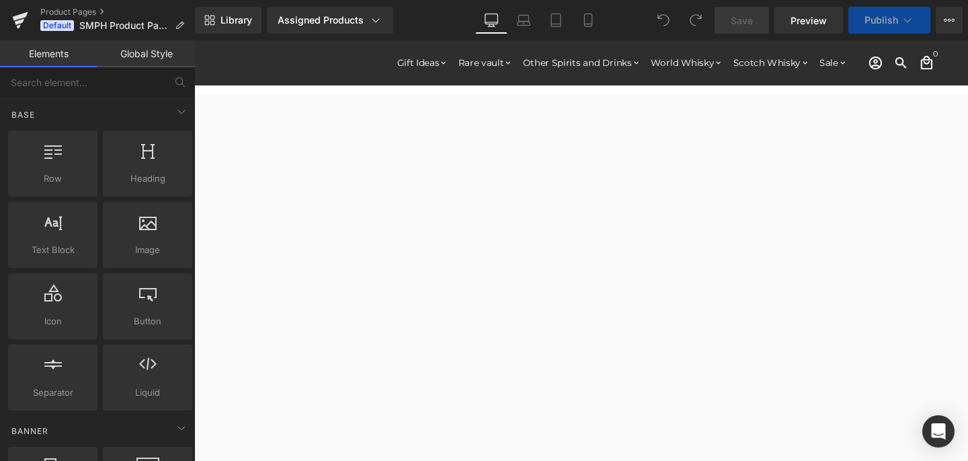
select select
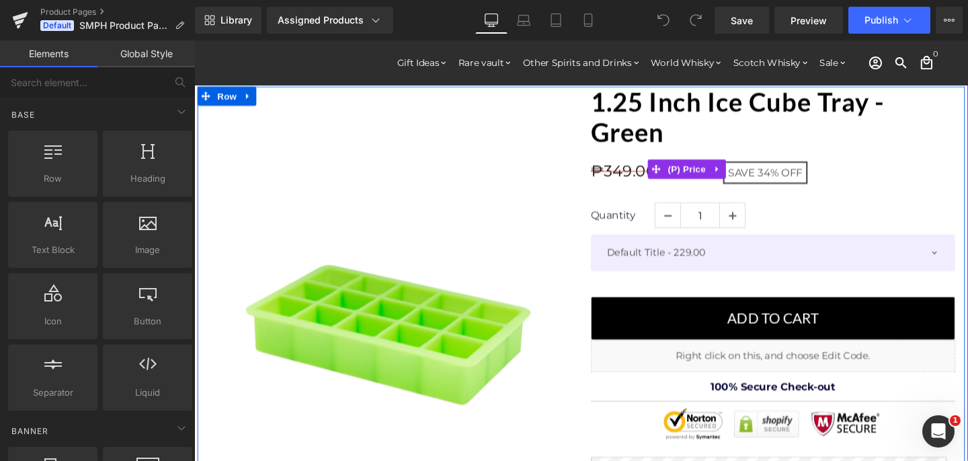
scroll to position [41, 0]
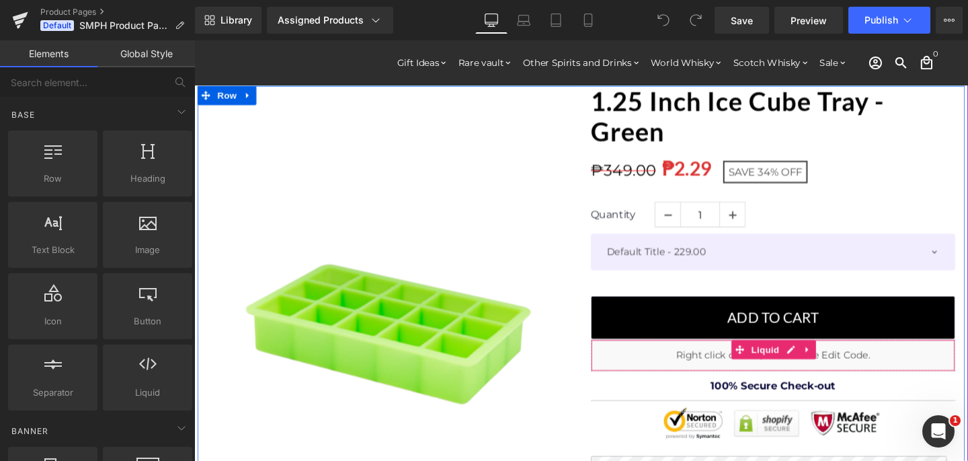
click at [693, 369] on div "Liquid" at bounding box center [802, 371] width 383 height 34
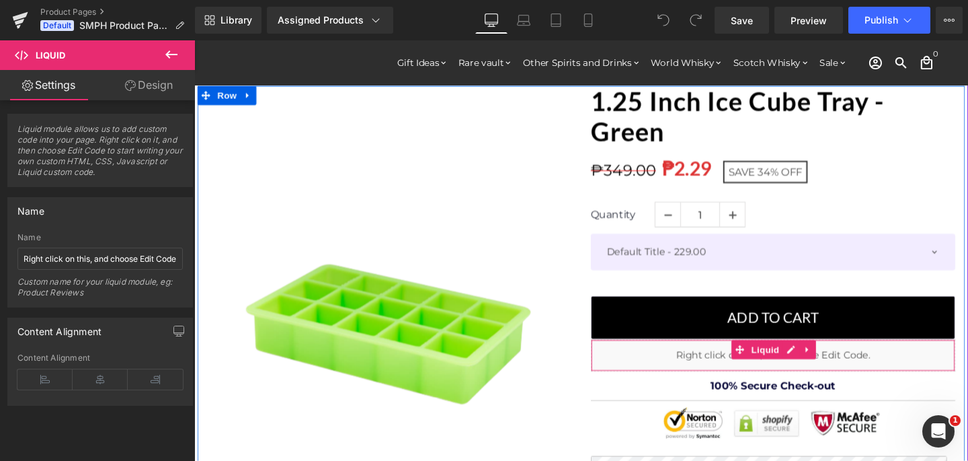
click at [691, 377] on div "Liquid" at bounding box center [802, 371] width 383 height 34
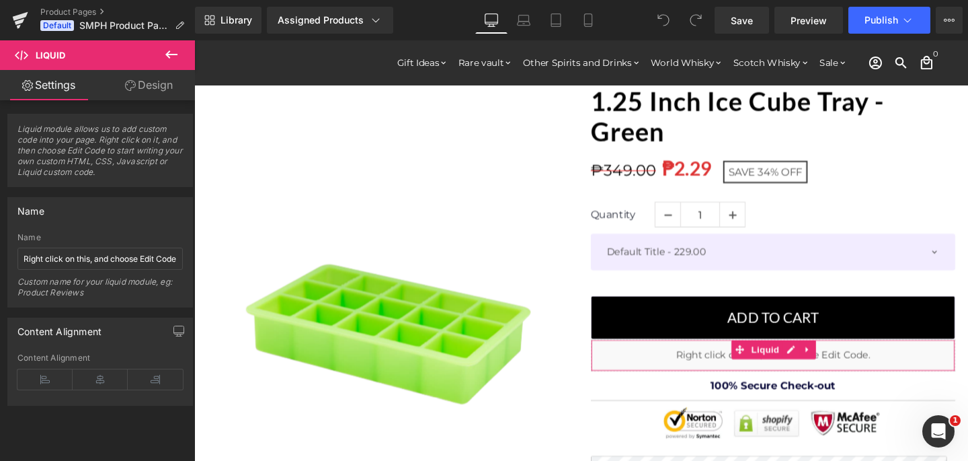
click at [147, 95] on link "Design" at bounding box center [149, 85] width 98 height 30
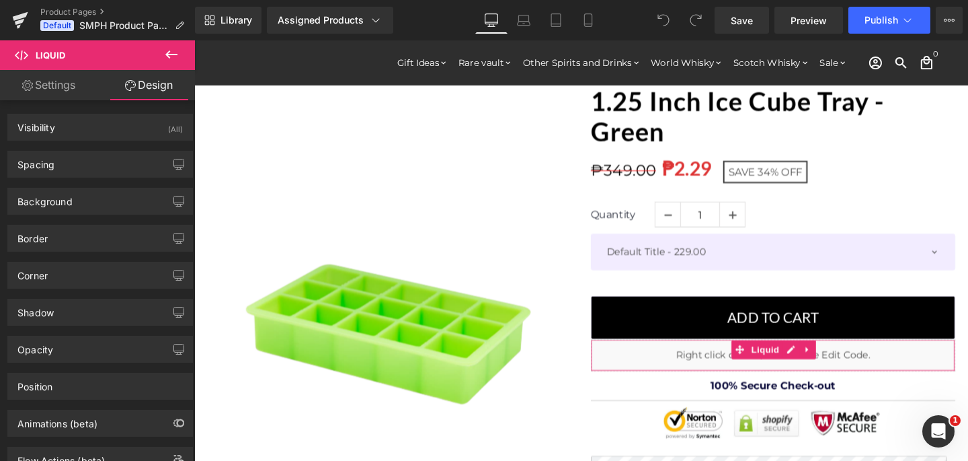
click at [51, 99] on link "Settings" at bounding box center [49, 85] width 98 height 30
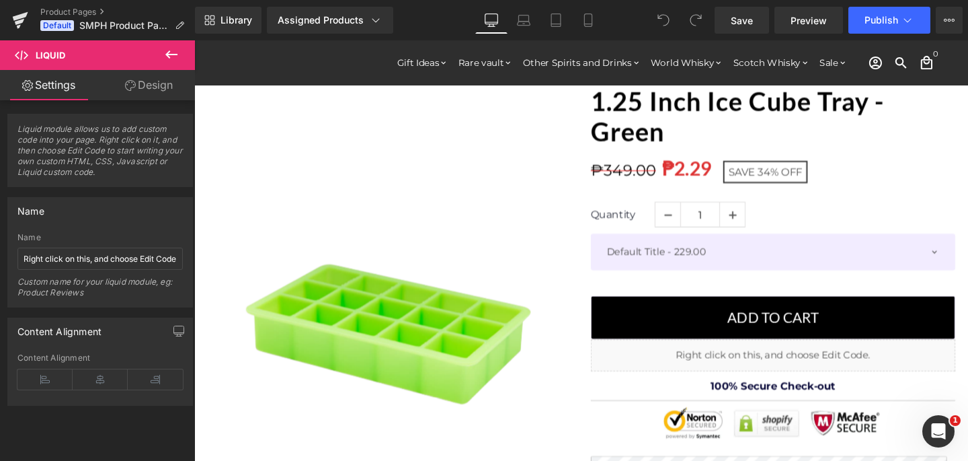
click at [178, 46] on icon at bounding box center [171, 54] width 16 height 16
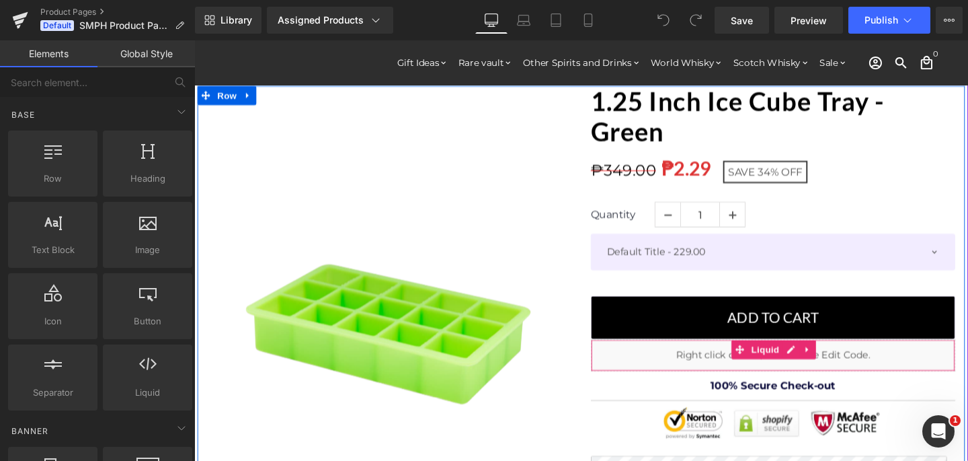
click at [698, 379] on div "Liquid" at bounding box center [802, 371] width 383 height 34
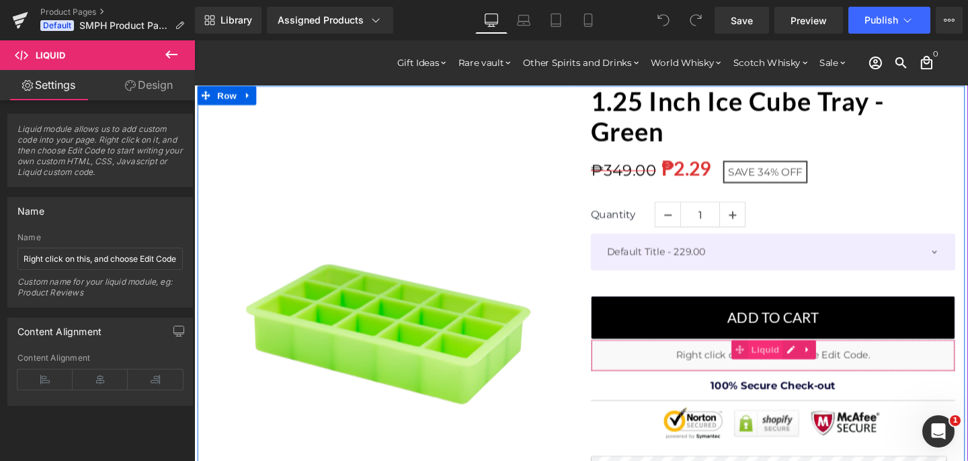
click at [792, 373] on span "Liquid" at bounding box center [795, 365] width 36 height 20
click at [820, 364] on div "Liquid" at bounding box center [802, 371] width 383 height 34
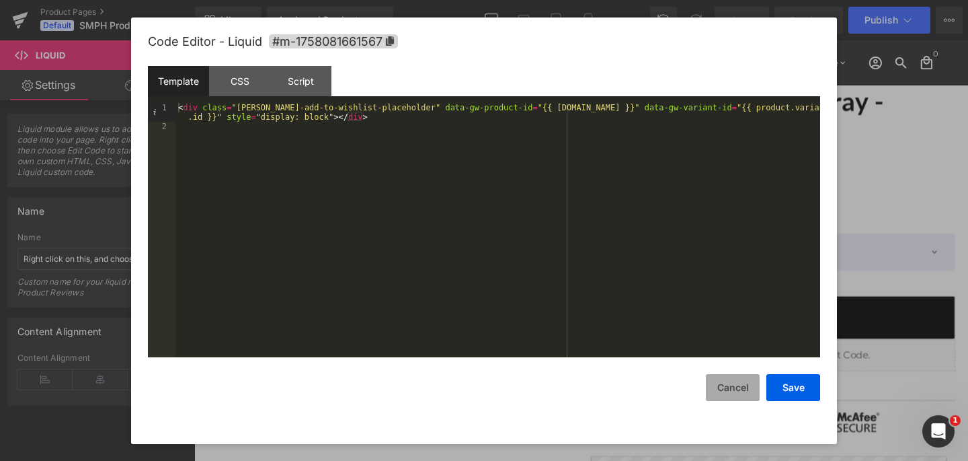
click at [740, 382] on button "Cancel" at bounding box center [733, 387] width 54 height 27
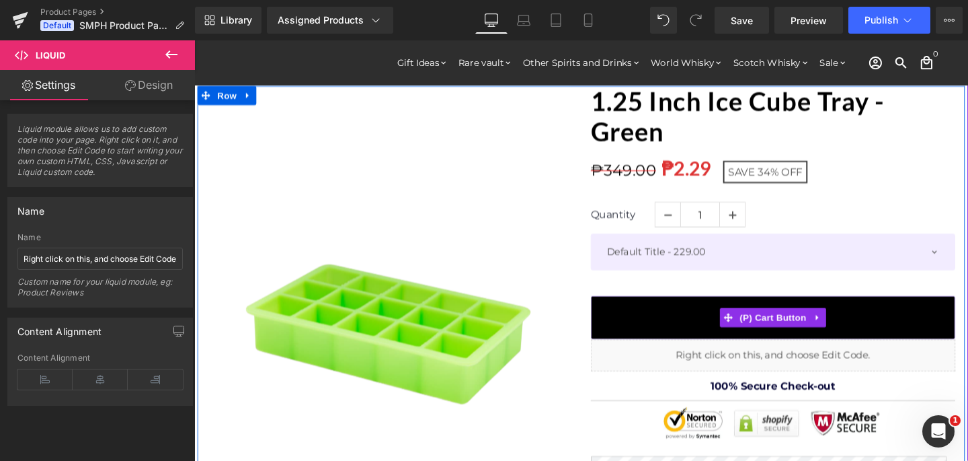
click at [794, 328] on span "(P) Cart Button" at bounding box center [803, 331] width 77 height 20
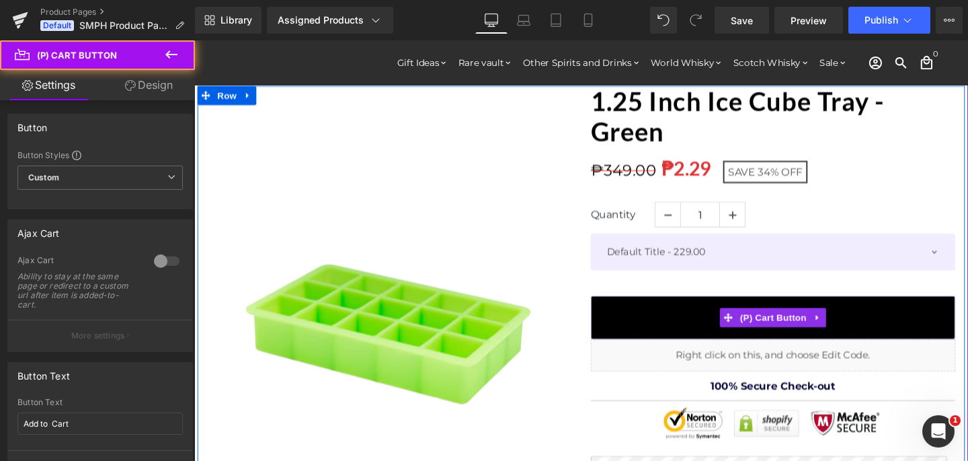
click at [708, 321] on button "Add to Cart" at bounding box center [802, 332] width 383 height 46
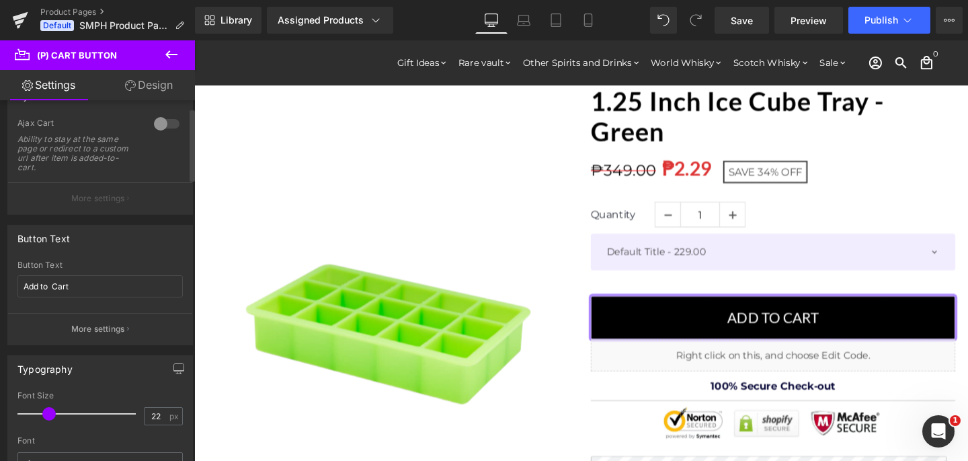
scroll to position [0, 0]
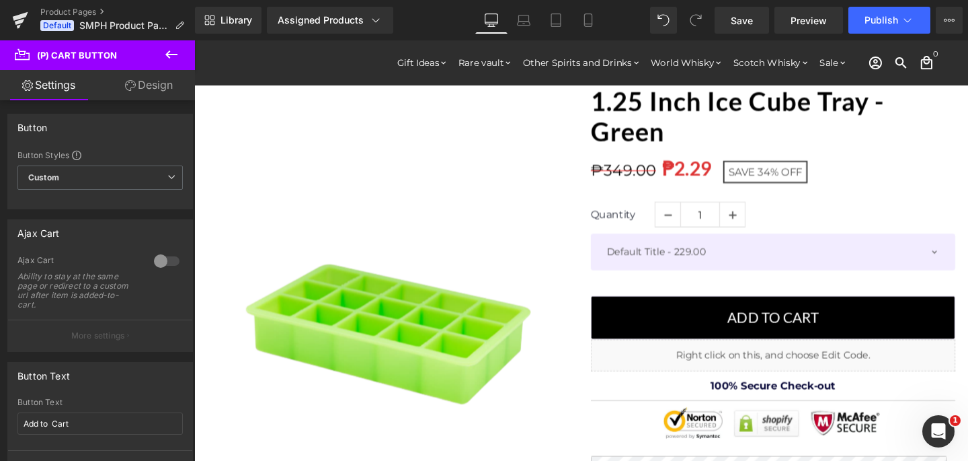
click at [165, 49] on icon at bounding box center [171, 54] width 16 height 16
